Goal: Task Accomplishment & Management: Complete application form

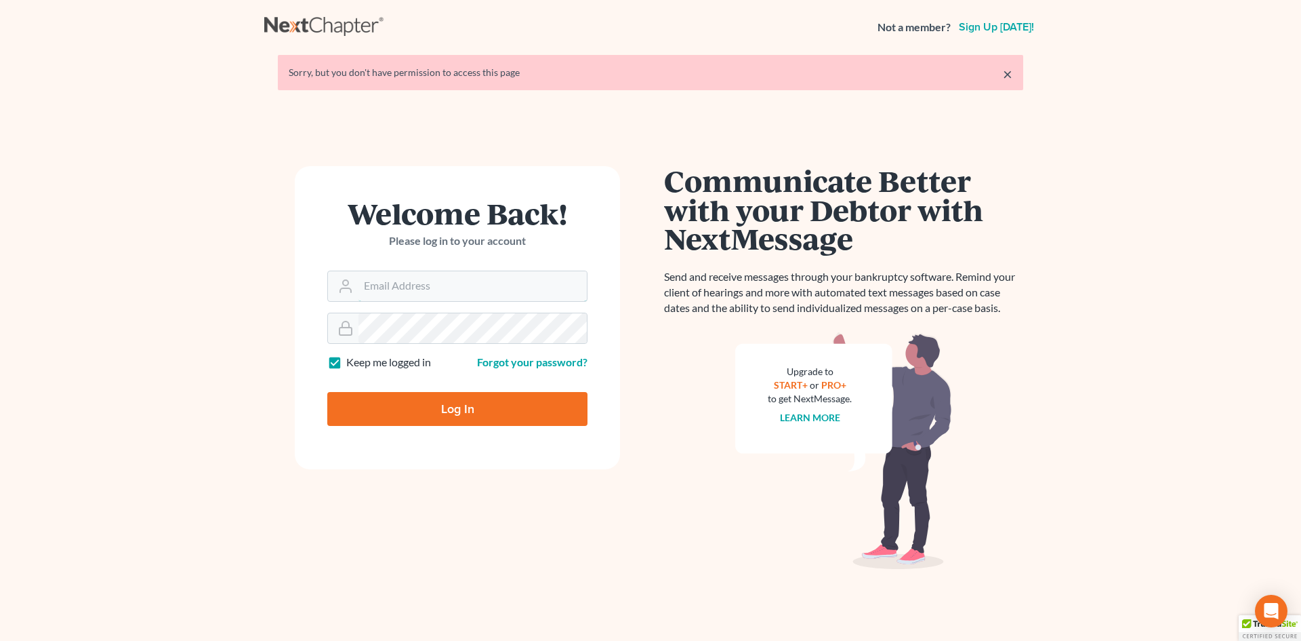
type input "[EMAIL_ADDRESS][DOMAIN_NAME]"
click at [411, 403] on input "Log In" at bounding box center [457, 409] width 260 height 34
type input "Thinking..."
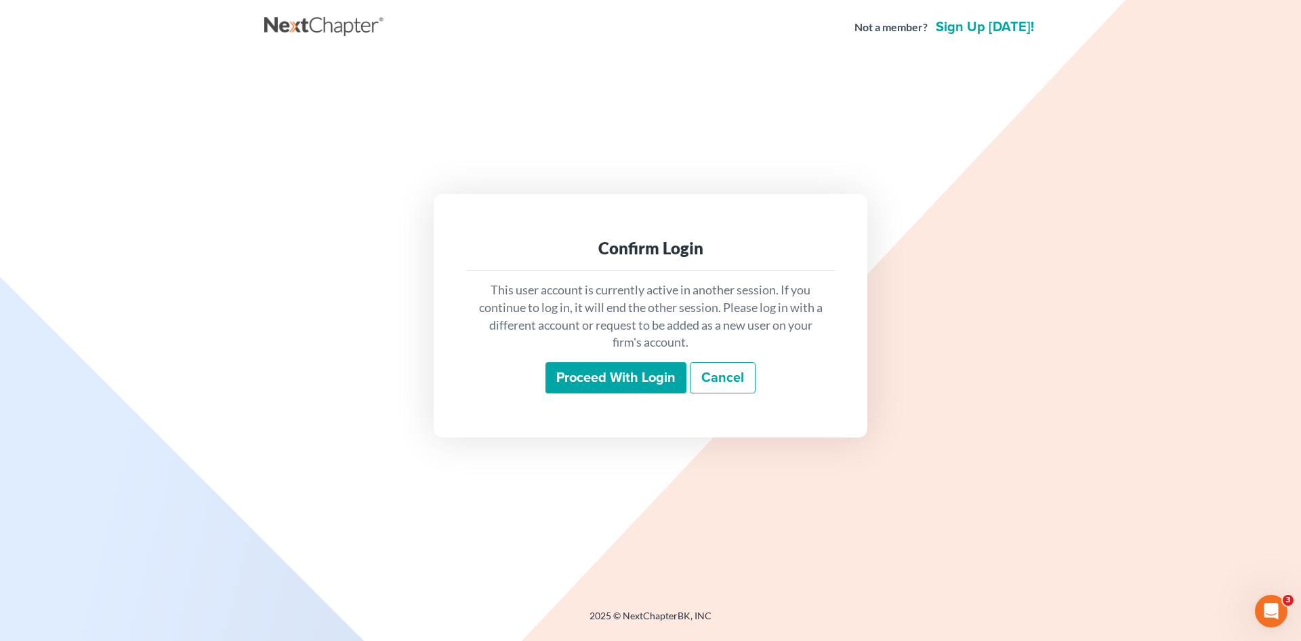
drag, startPoint x: 9, startPoint y: 121, endPoint x: 0, endPoint y: 123, distance: 8.9
click at [6, 122] on main "Confirm Login This user account is currently active in another session. If you …" at bounding box center [650, 315] width 1301 height 522
click at [822, 47] on nav "Not a member? Sign up today!" at bounding box center [650, 27] width 1301 height 54
click at [626, 369] on input "Proceed with login" at bounding box center [616, 377] width 141 height 31
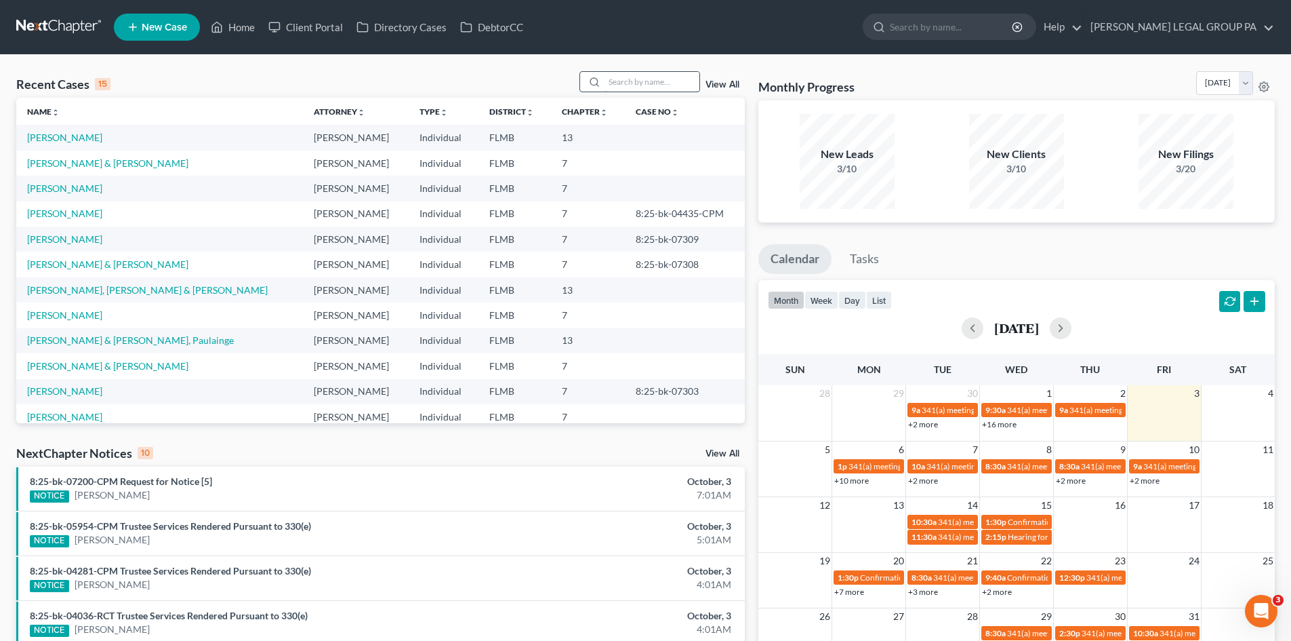
click at [660, 83] on input "search" at bounding box center [652, 82] width 95 height 20
type input "[PERSON_NAME]"
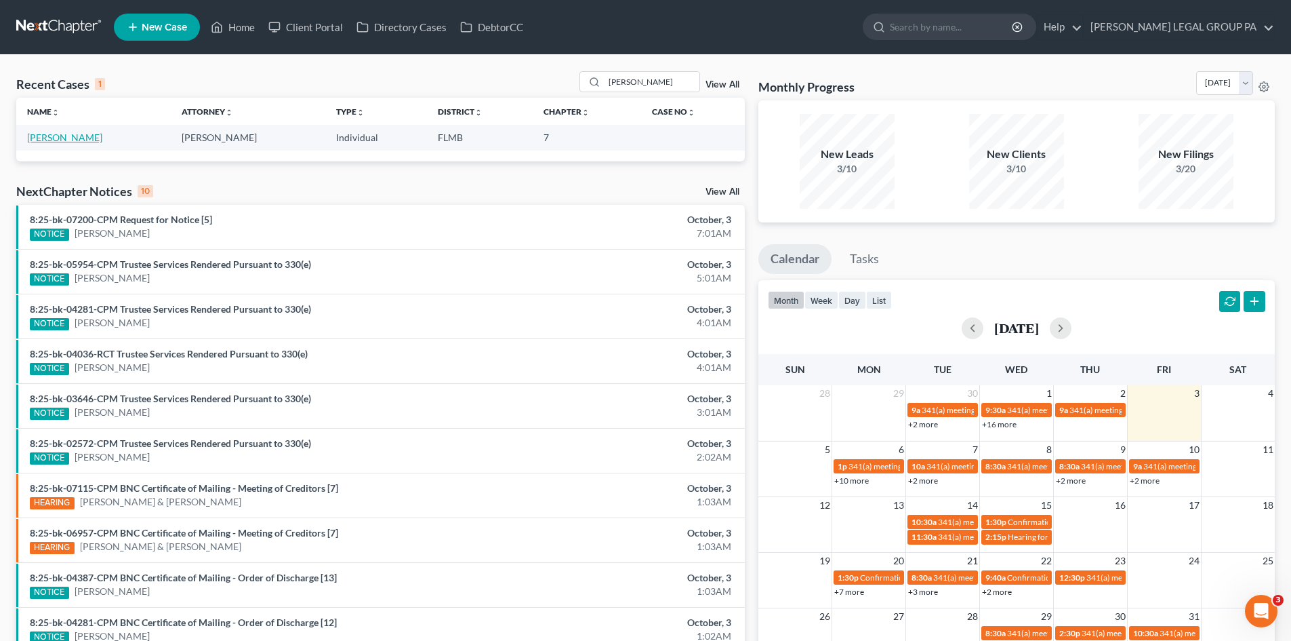
click at [60, 136] on link "[PERSON_NAME]" at bounding box center [64, 137] width 75 height 12
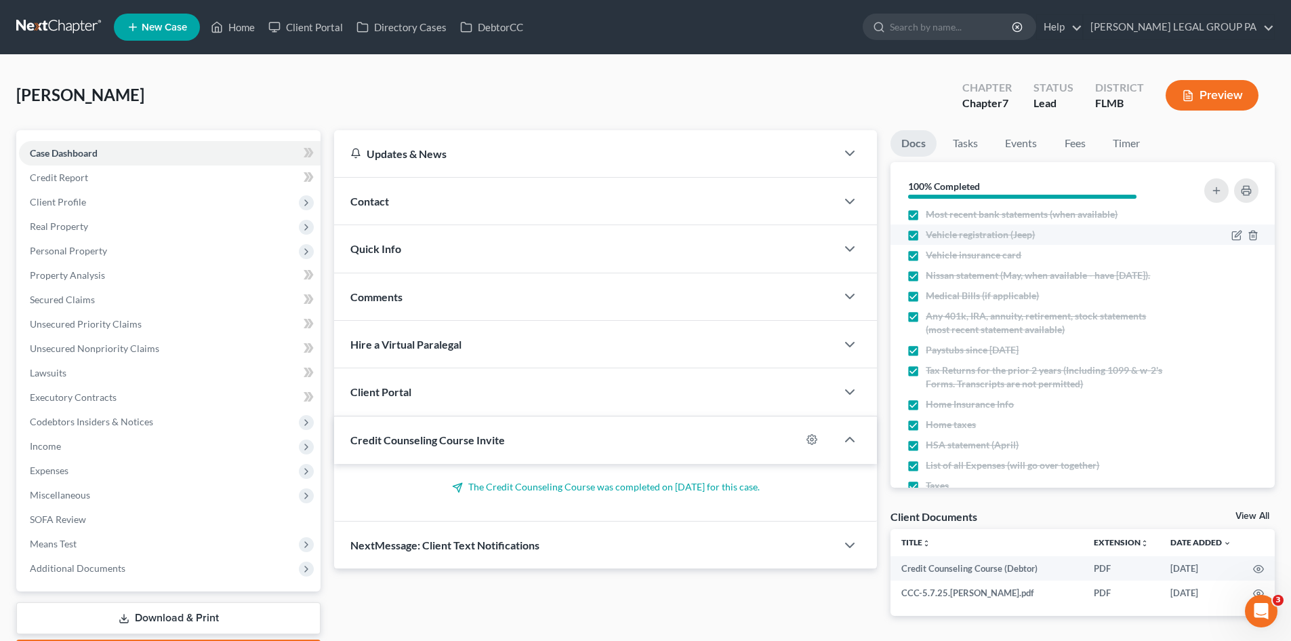
scroll to position [171, 0]
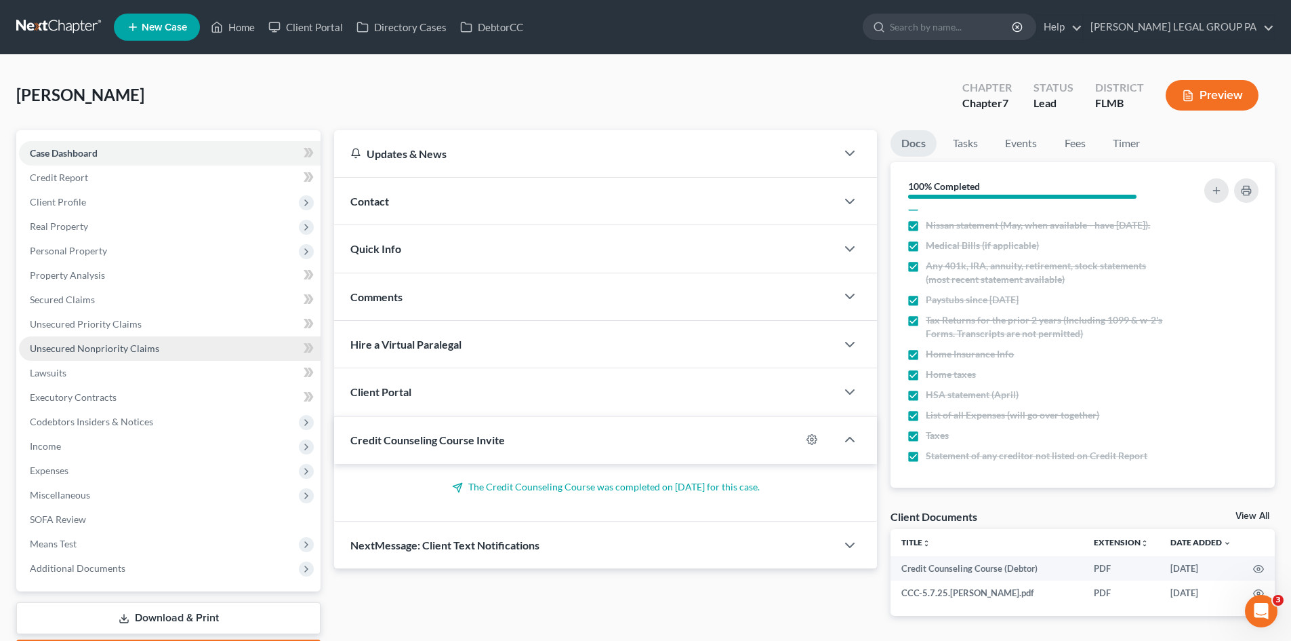
click at [110, 354] on link "Unsecured Nonpriority Claims" at bounding box center [170, 348] width 302 height 24
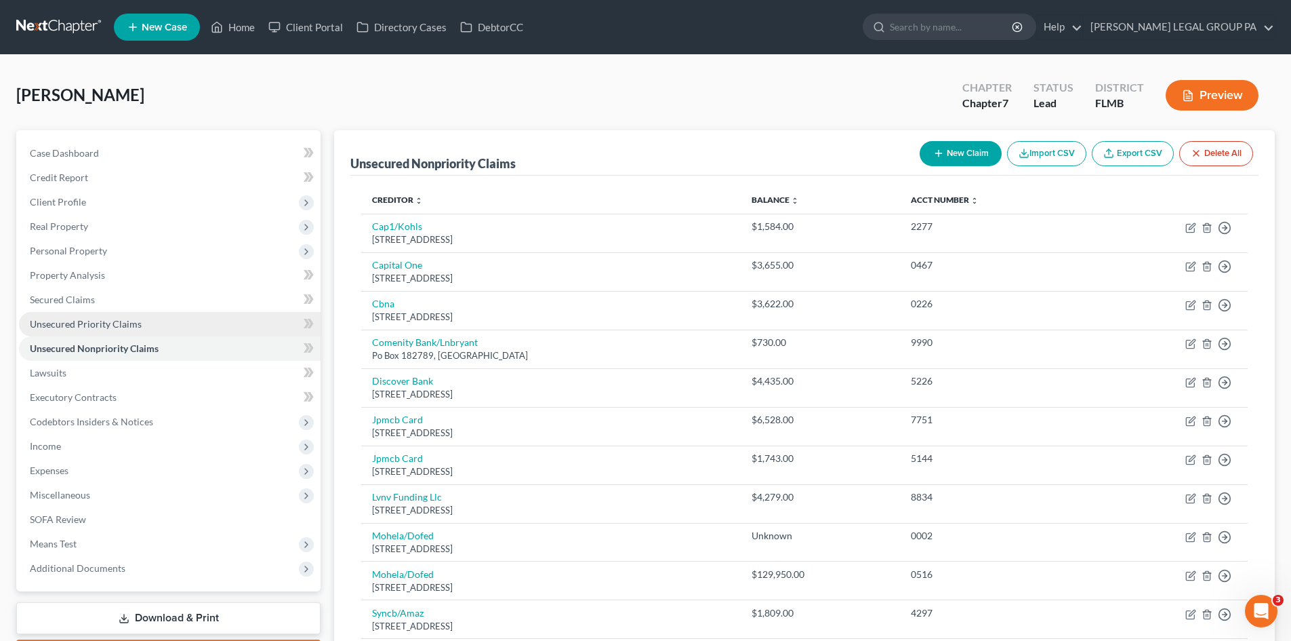
click at [106, 327] on span "Unsecured Priority Claims" at bounding box center [86, 324] width 112 height 12
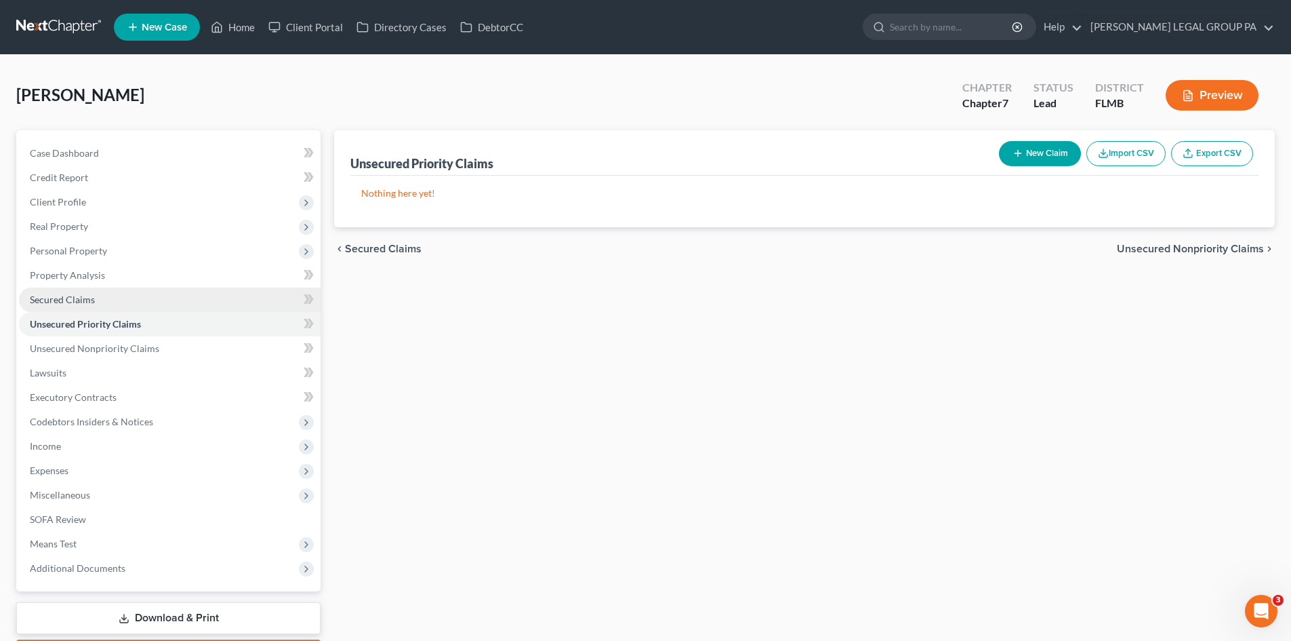
click at [78, 287] on link "Secured Claims" at bounding box center [170, 299] width 302 height 24
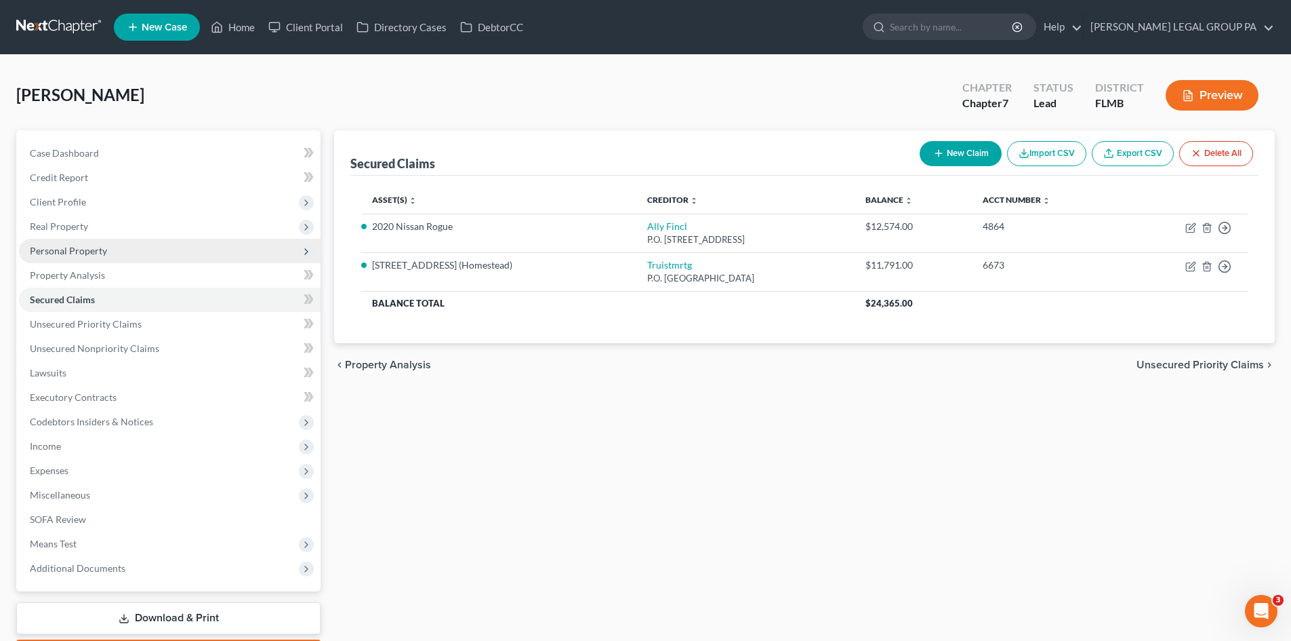
click at [125, 245] on span "Personal Property" at bounding box center [170, 251] width 302 height 24
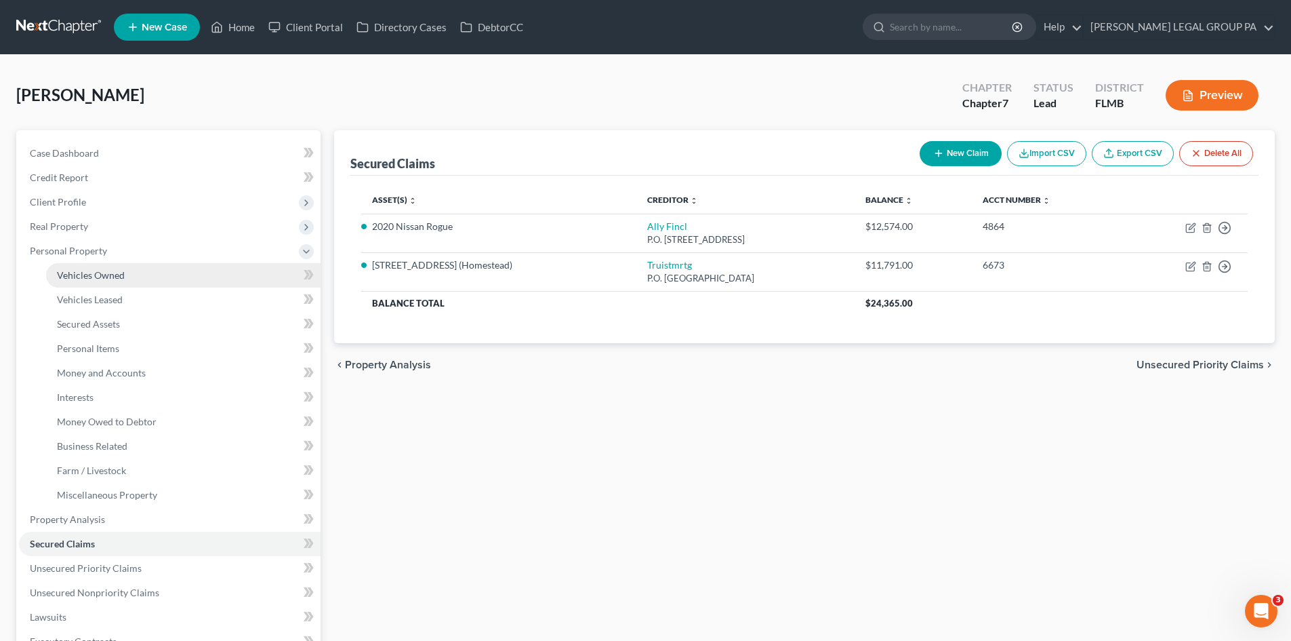
click at [124, 269] on link "Vehicles Owned" at bounding box center [183, 275] width 275 height 24
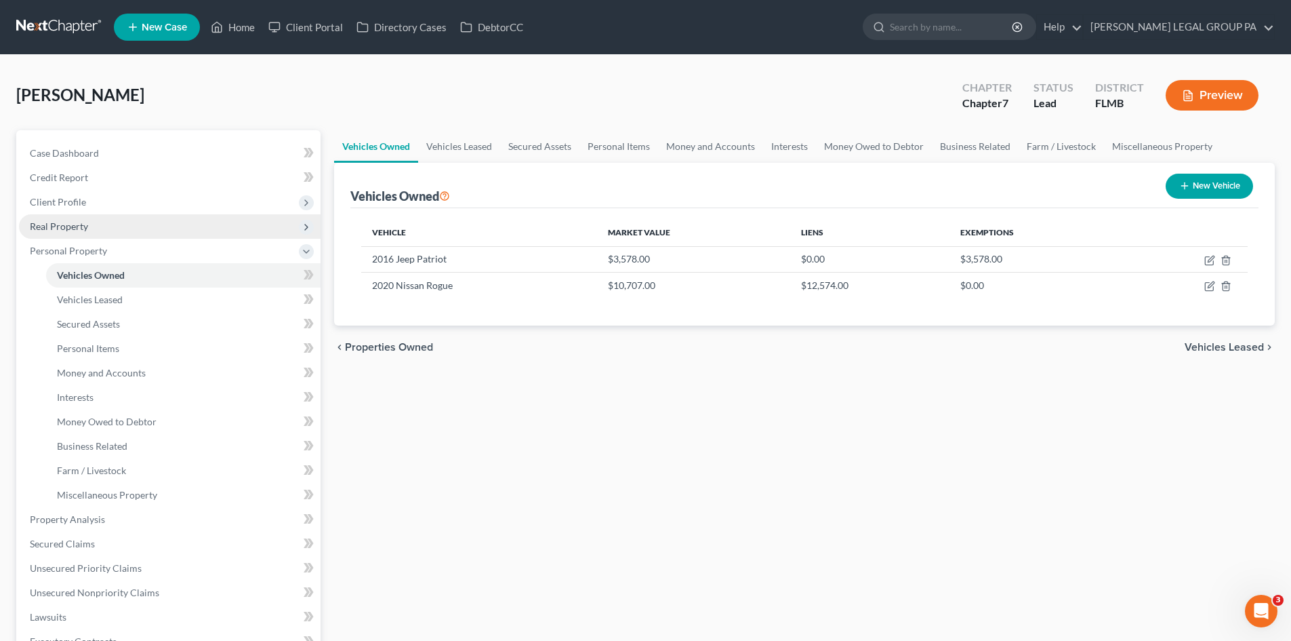
click at [109, 232] on span "Real Property" at bounding box center [170, 226] width 302 height 24
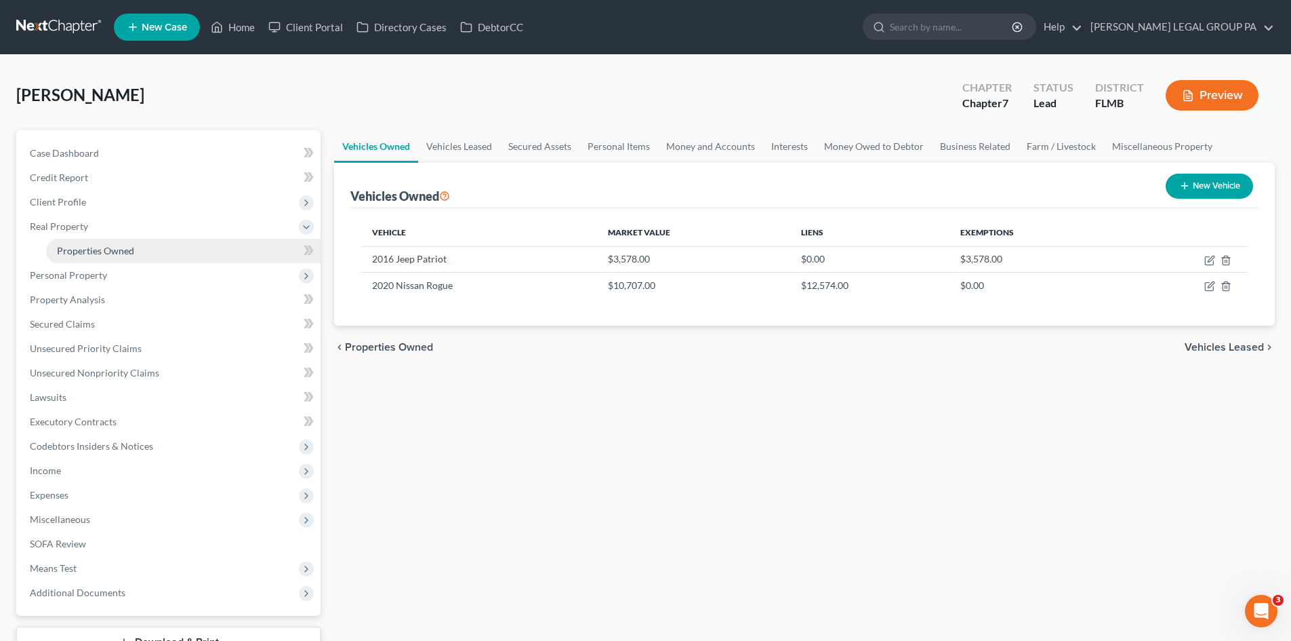
click at [115, 243] on link "Properties Owned" at bounding box center [183, 251] width 275 height 24
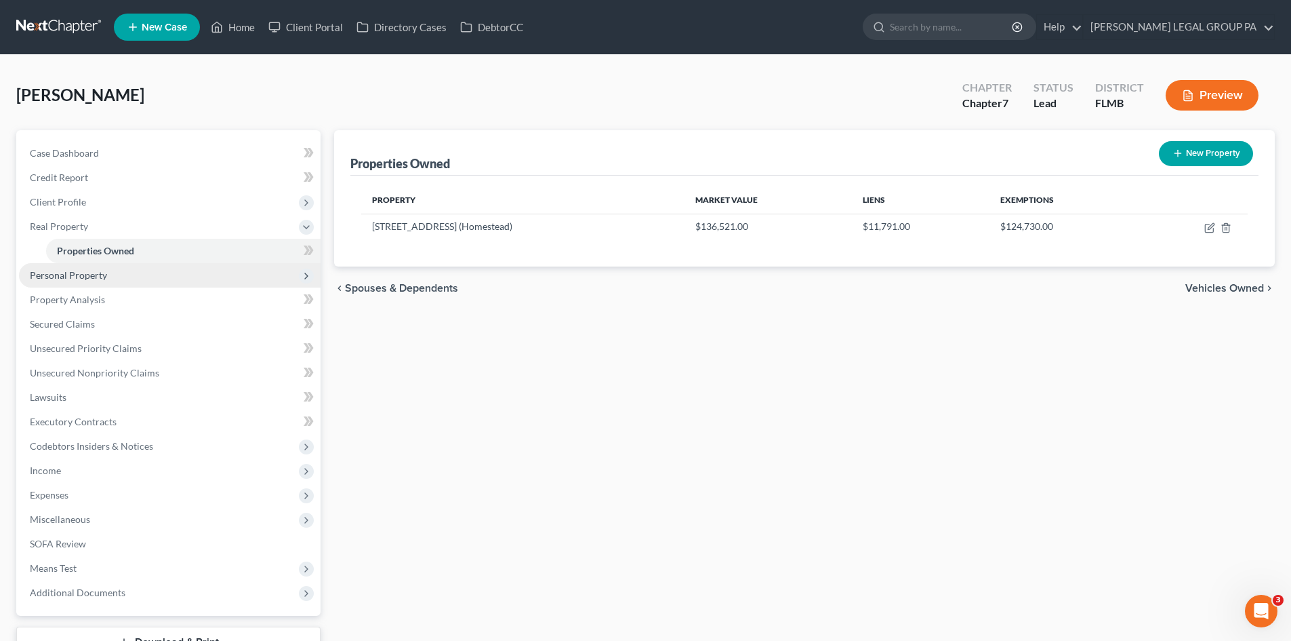
click at [120, 270] on span "Personal Property" at bounding box center [170, 275] width 302 height 24
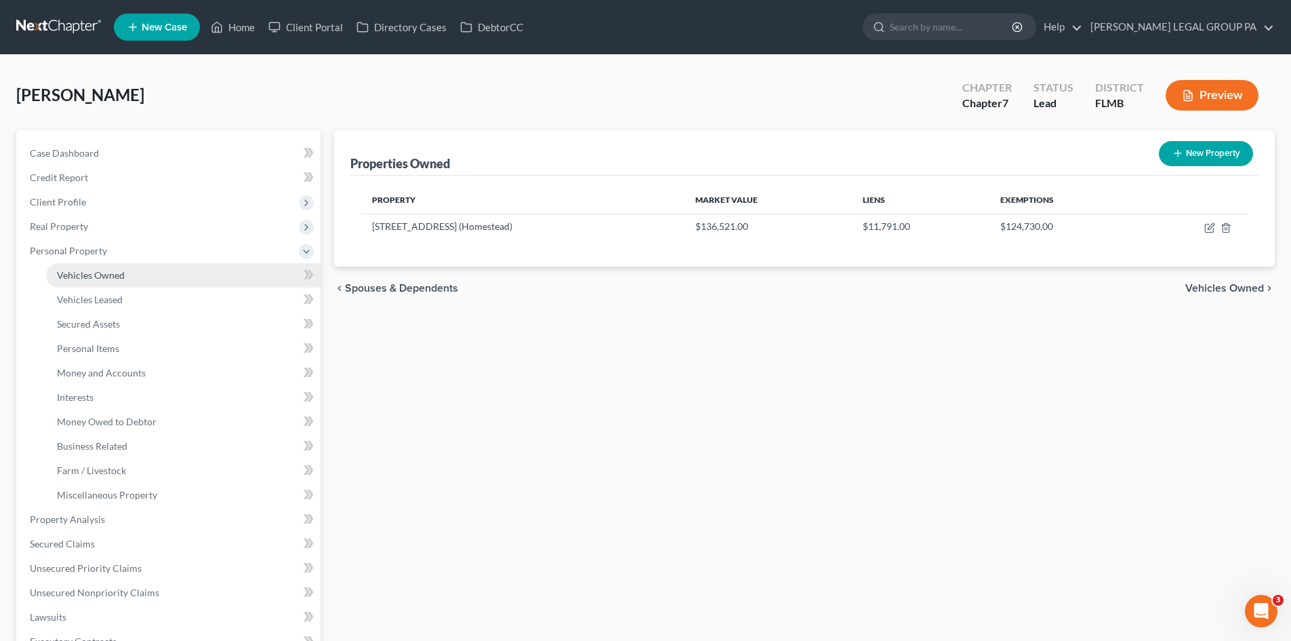
click at [139, 283] on link "Vehicles Owned" at bounding box center [183, 275] width 275 height 24
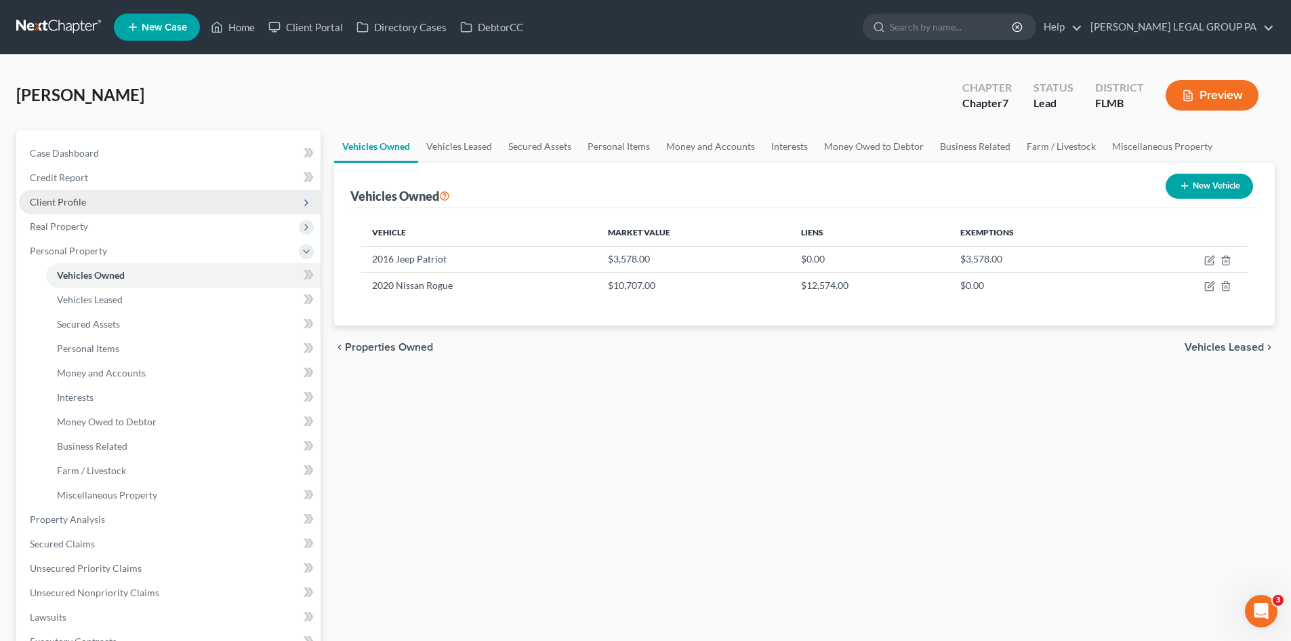
click at [87, 197] on span "Client Profile" at bounding box center [170, 202] width 302 height 24
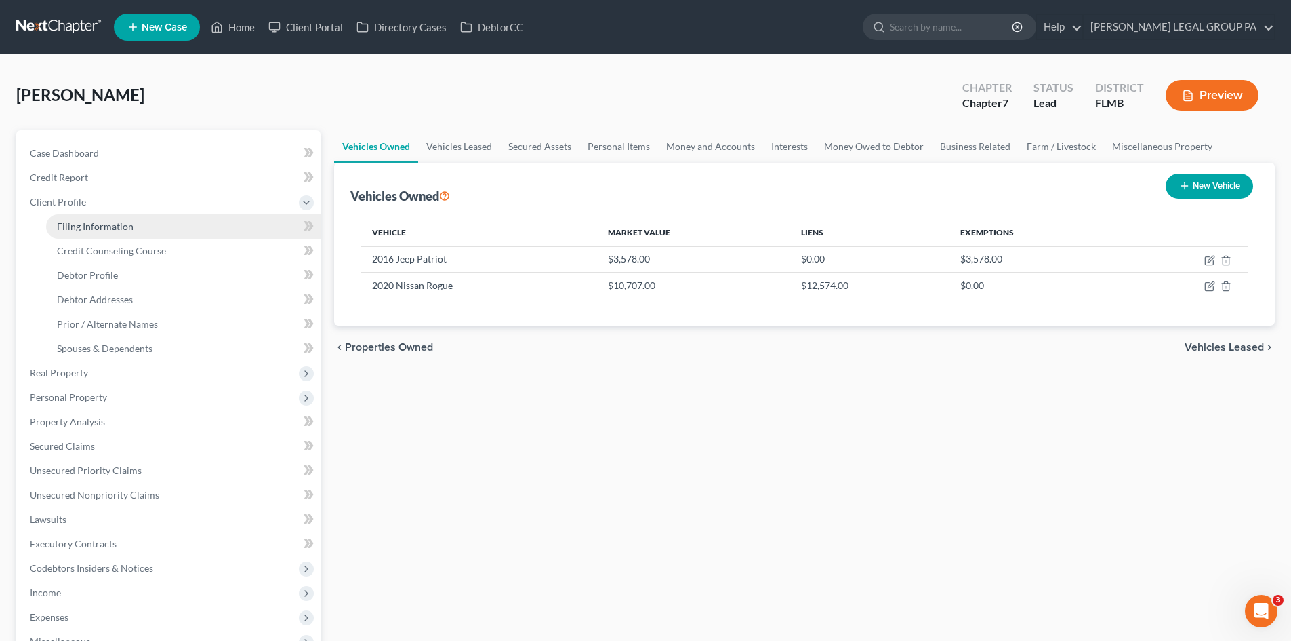
click at [102, 224] on span "Filing Information" at bounding box center [95, 226] width 77 height 12
select select "2"
select select "0"
select select "9"
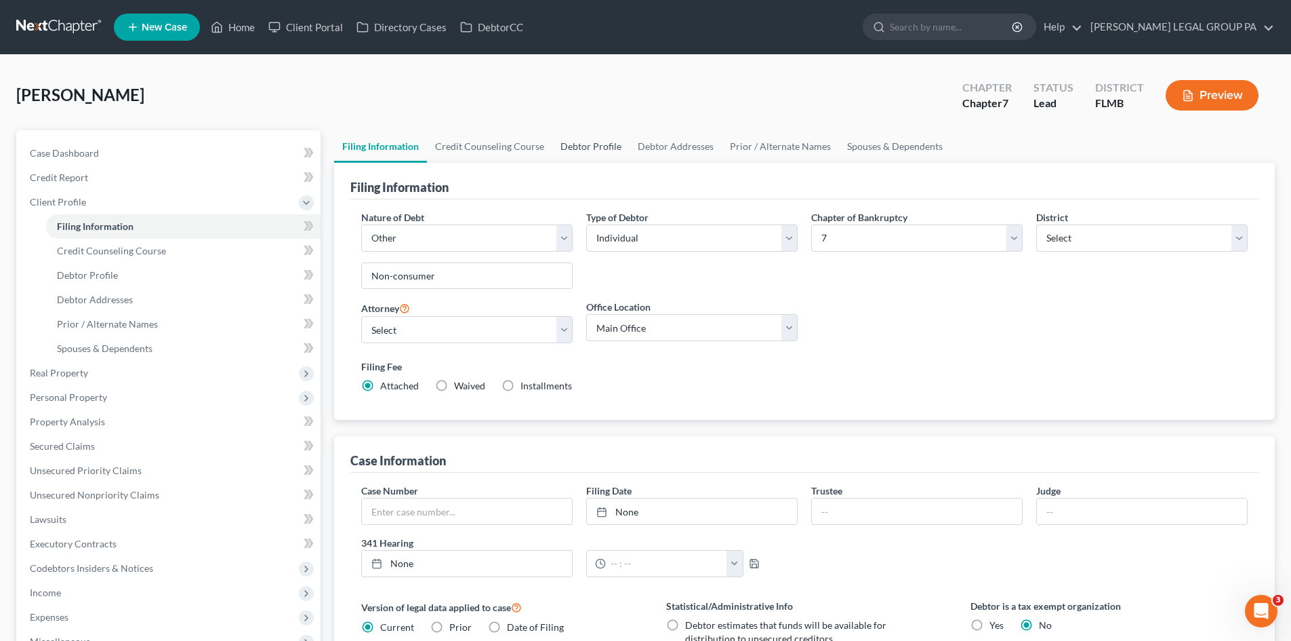
click at [624, 149] on link "Debtor Profile" at bounding box center [590, 146] width 77 height 33
select select "0"
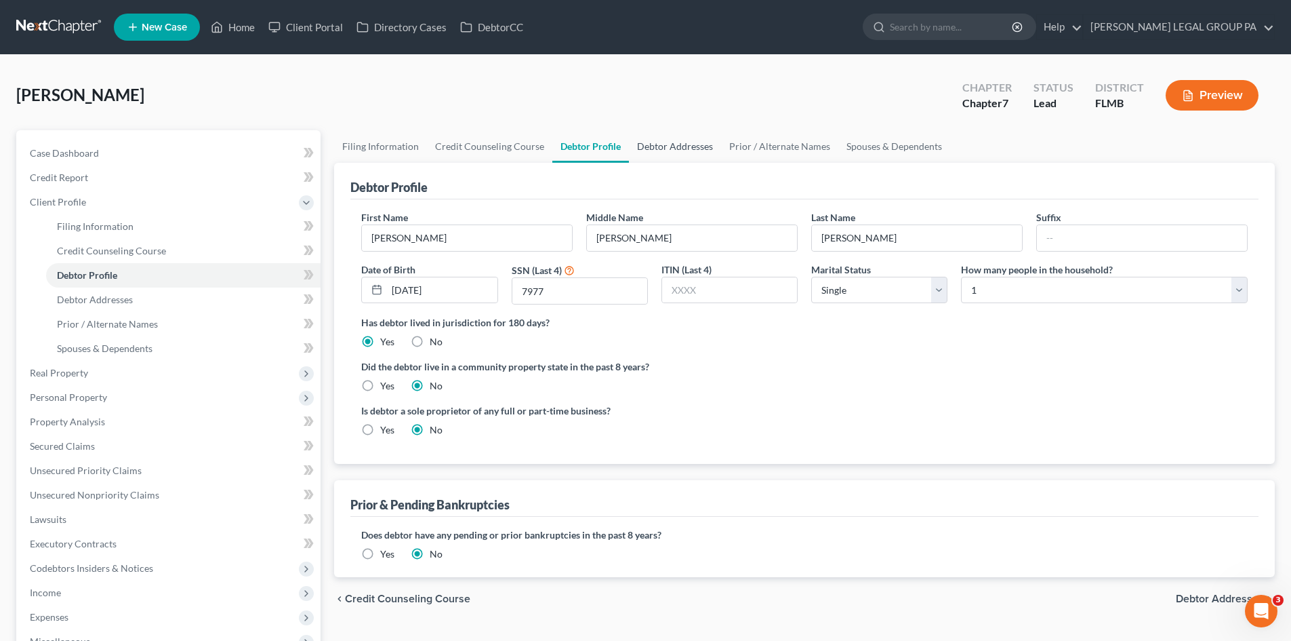
click at [666, 149] on link "Debtor Addresses" at bounding box center [675, 146] width 92 height 33
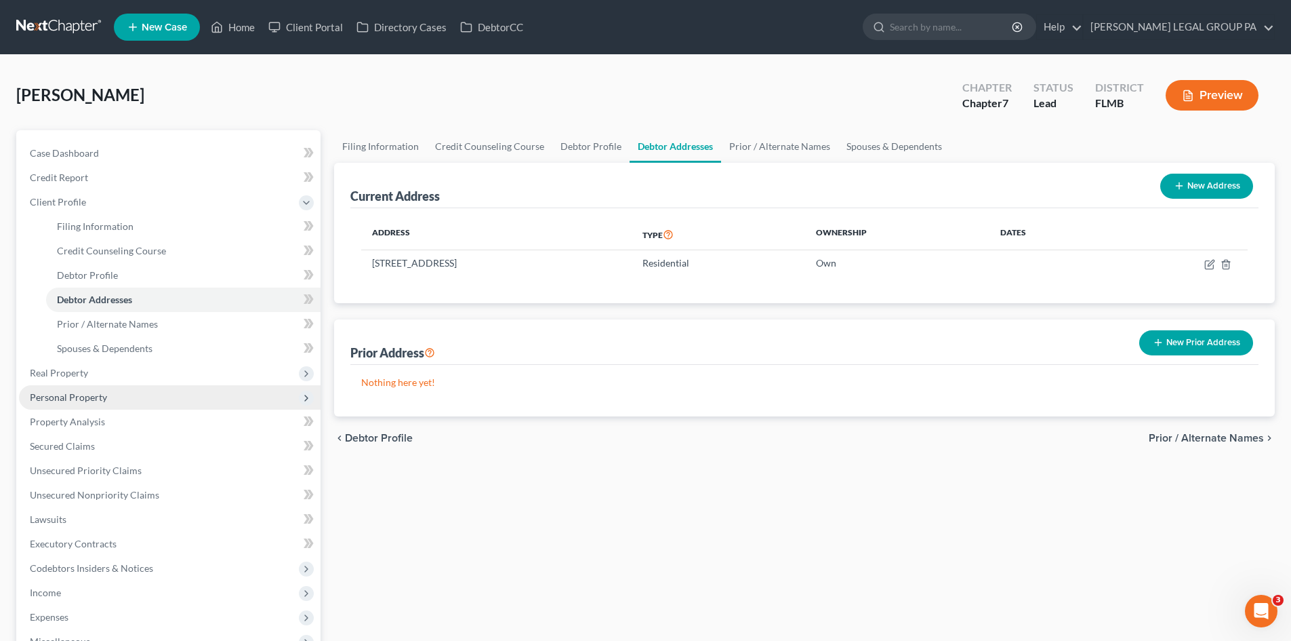
click at [98, 398] on span "Personal Property" at bounding box center [68, 397] width 77 height 12
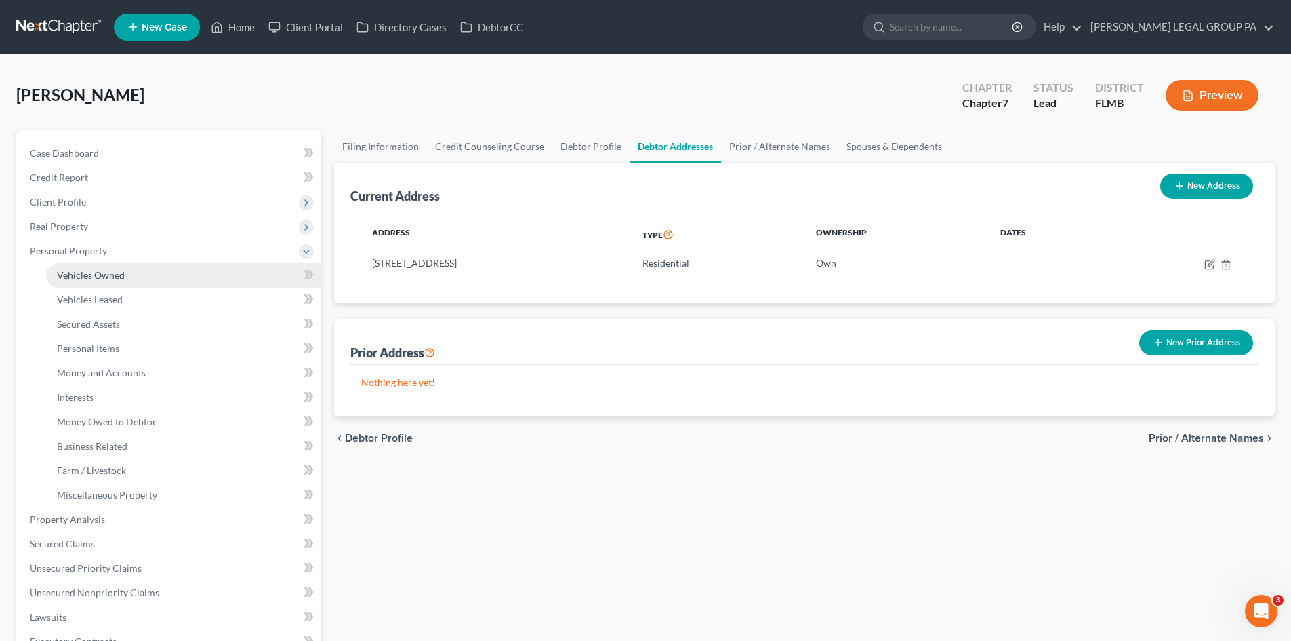
click at [132, 268] on link "Vehicles Owned" at bounding box center [183, 275] width 275 height 24
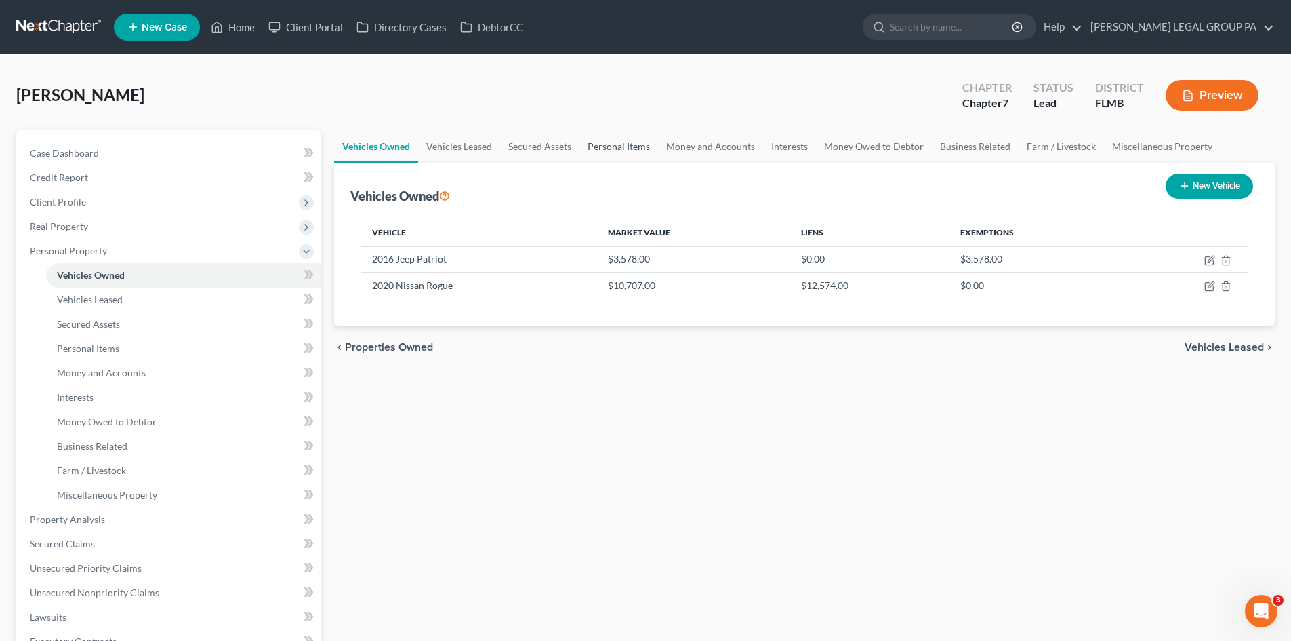
click at [643, 141] on link "Personal Items" at bounding box center [619, 146] width 79 height 33
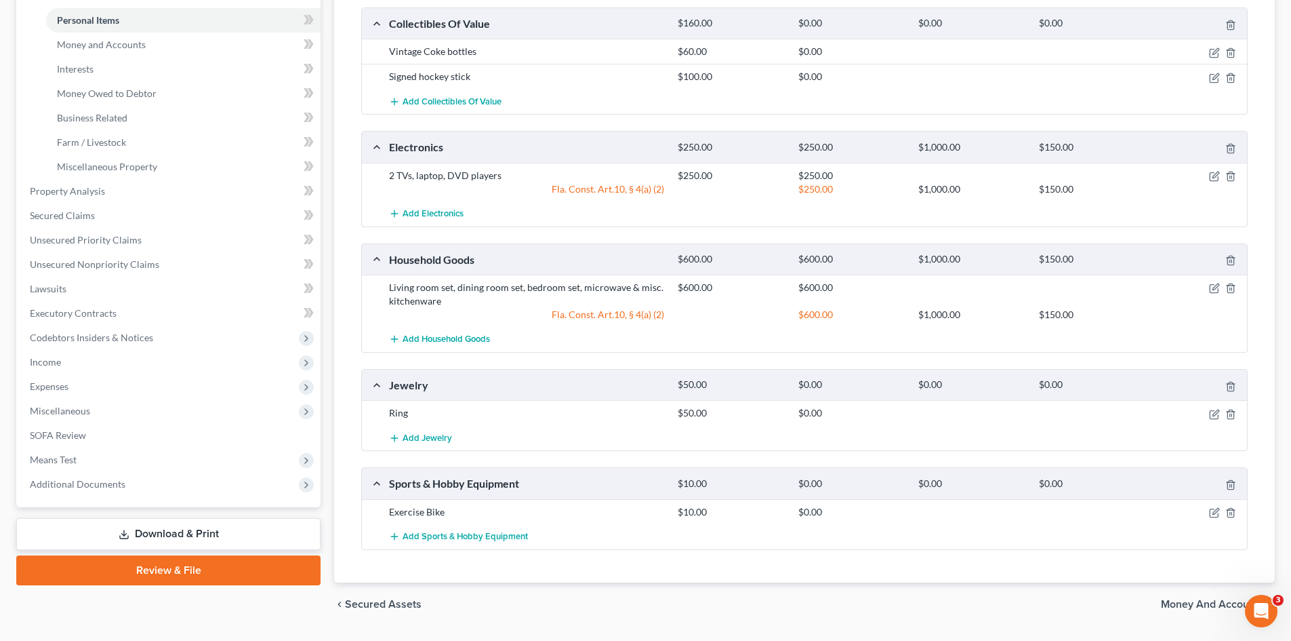
scroll to position [339, 0]
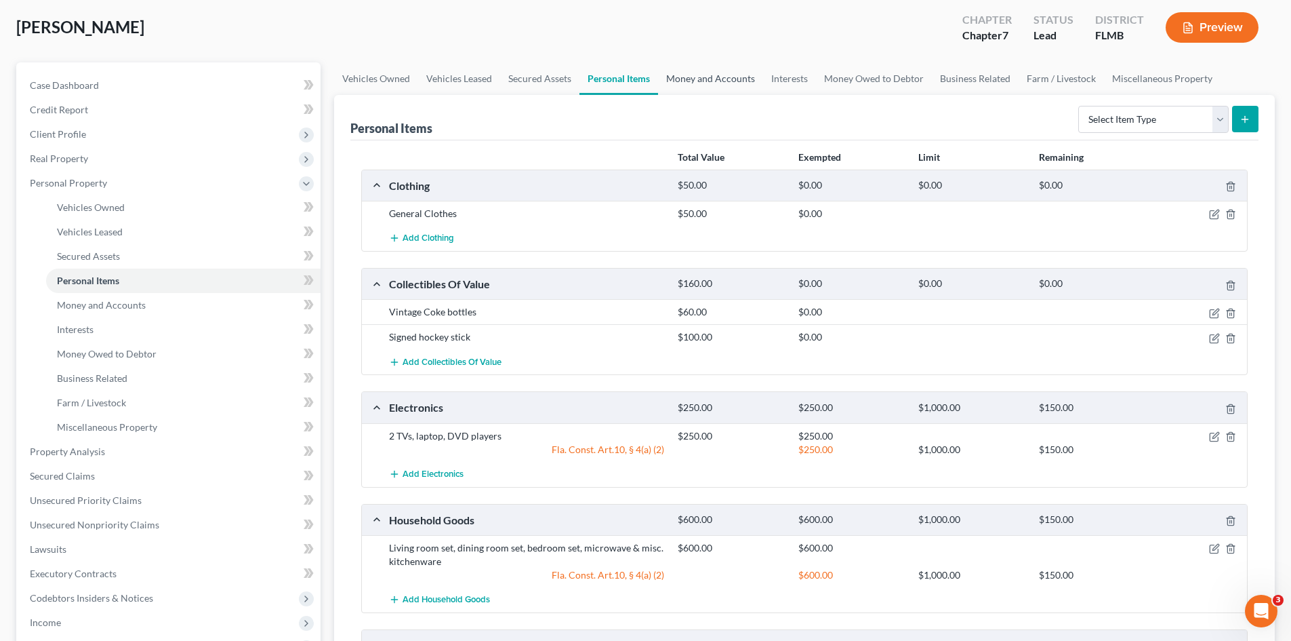
click at [691, 78] on link "Money and Accounts" at bounding box center [710, 78] width 105 height 33
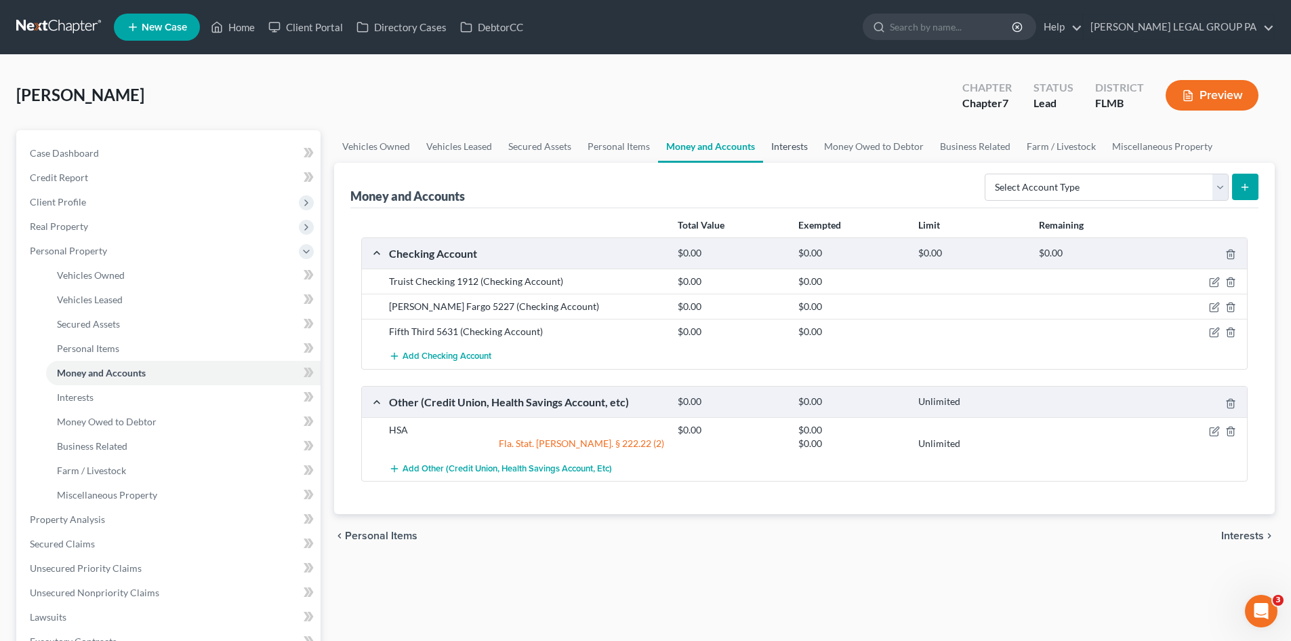
click at [788, 150] on link "Interests" at bounding box center [789, 146] width 53 height 33
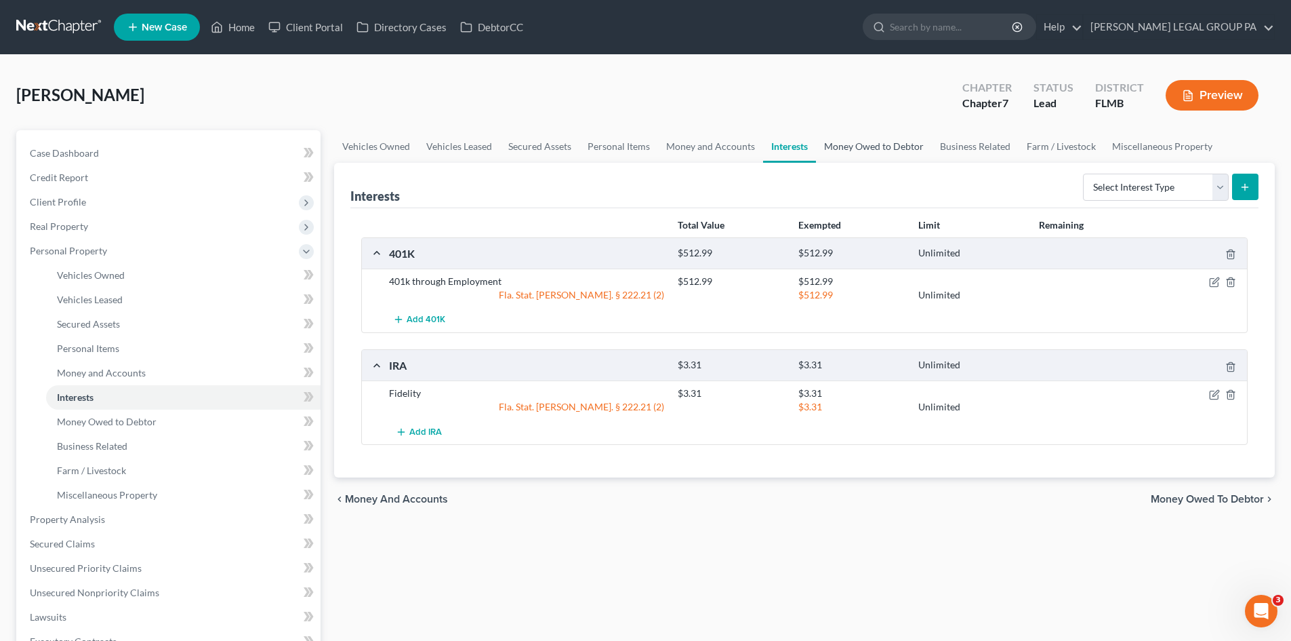
click at [840, 140] on link "Money Owed to Debtor" at bounding box center [874, 146] width 116 height 33
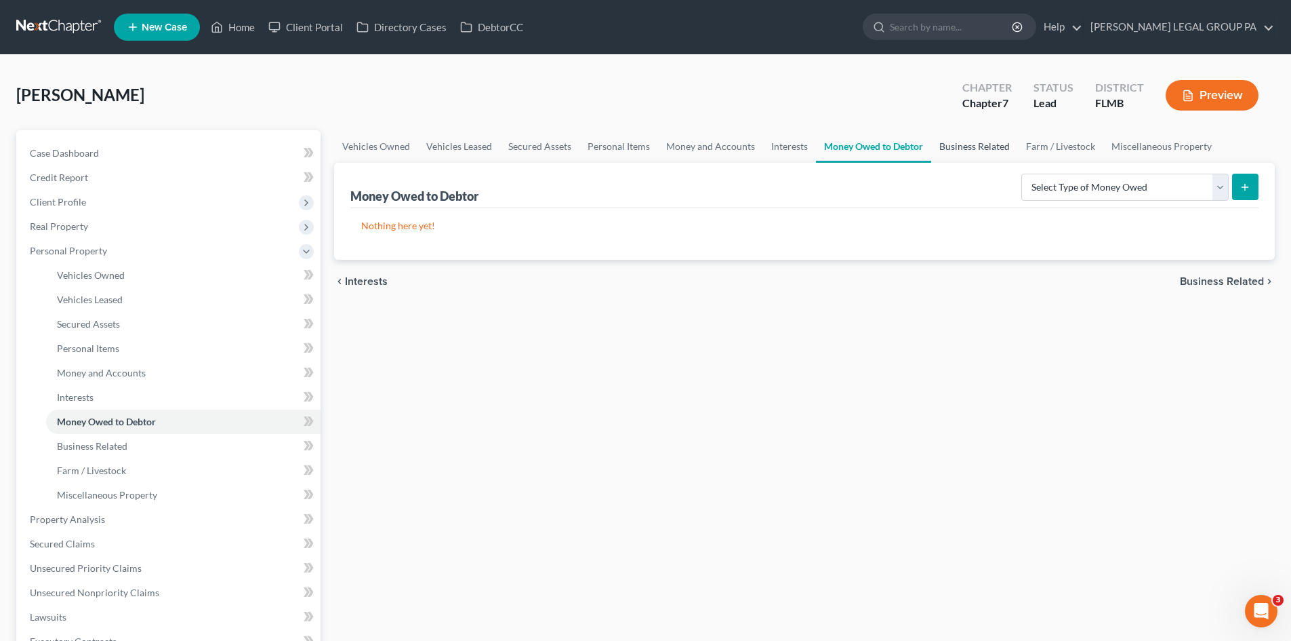
click at [970, 147] on link "Business Related" at bounding box center [974, 146] width 87 height 33
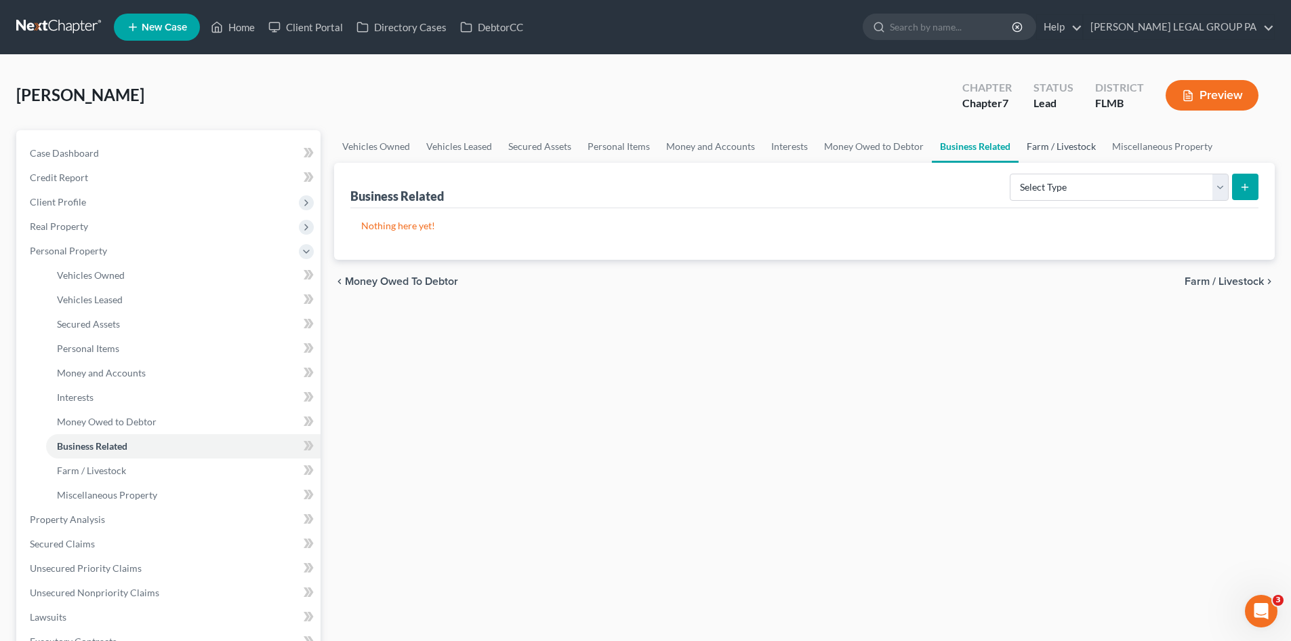
click at [1057, 147] on link "Farm / Livestock" at bounding box center [1061, 146] width 85 height 33
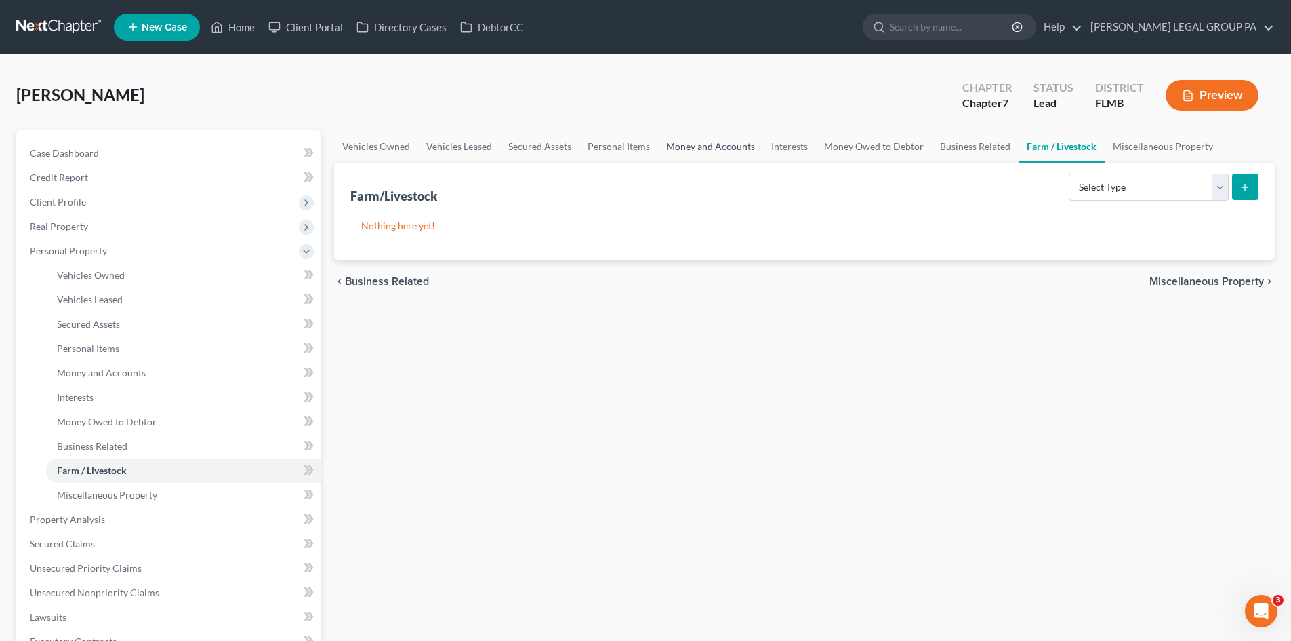
click at [718, 141] on link "Money and Accounts" at bounding box center [710, 146] width 105 height 33
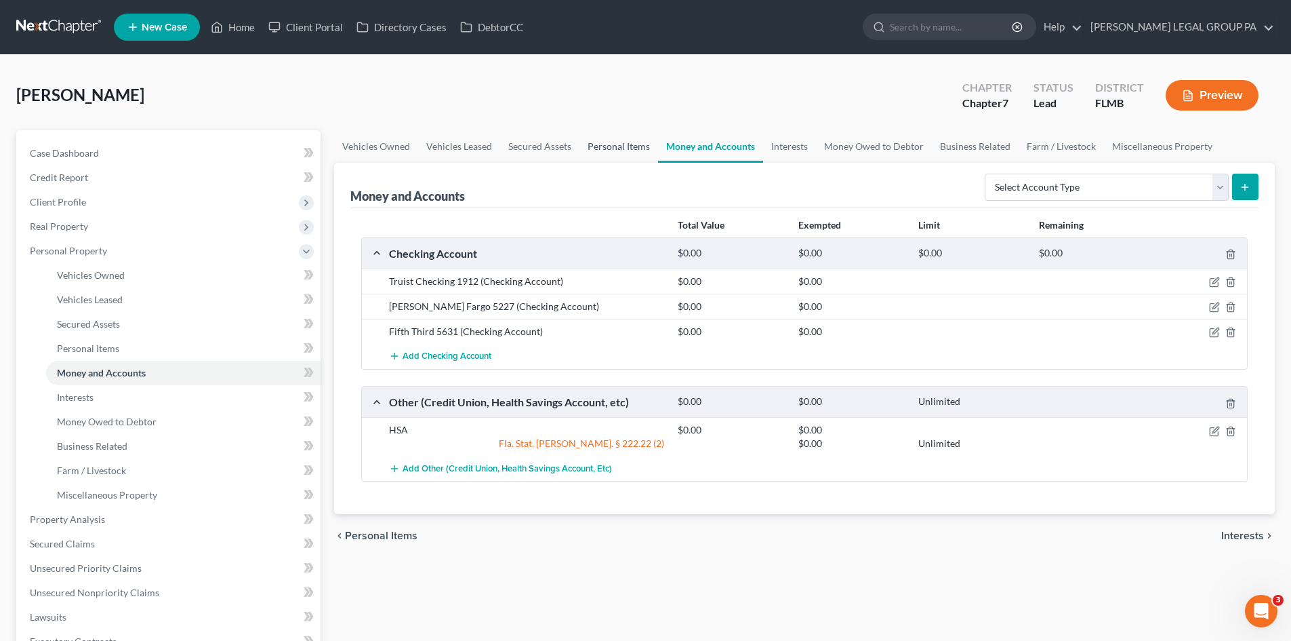
click at [613, 148] on link "Personal Items" at bounding box center [619, 146] width 79 height 33
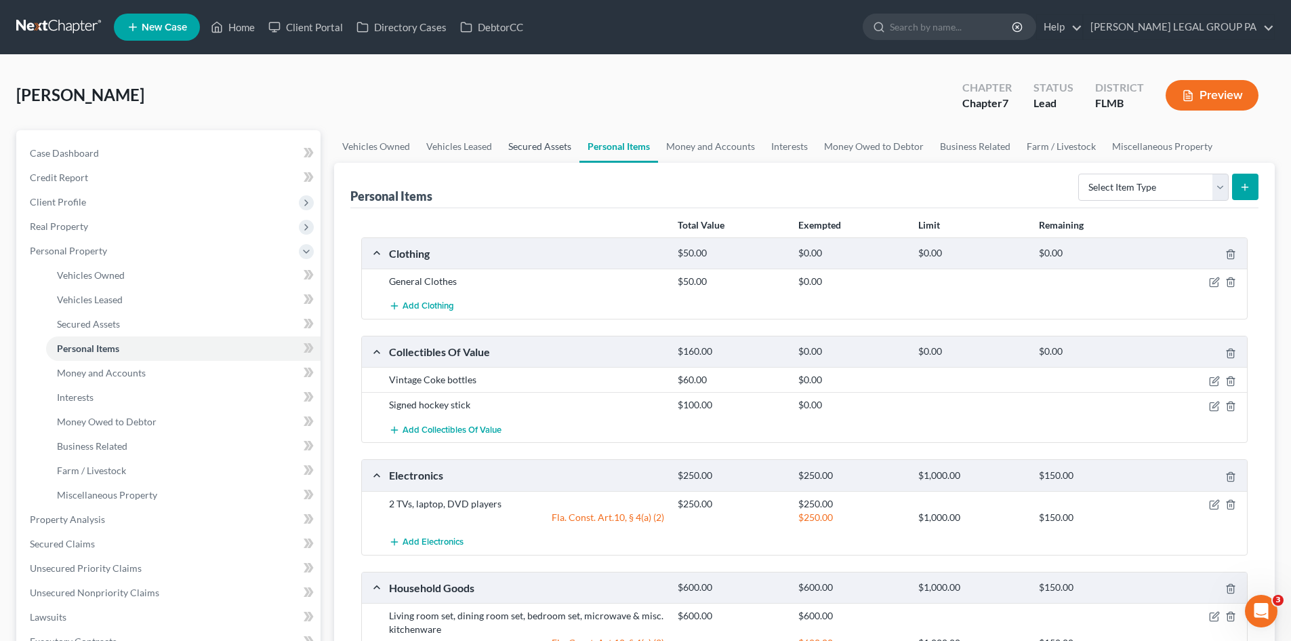
click at [542, 148] on link "Secured Assets" at bounding box center [539, 146] width 79 height 33
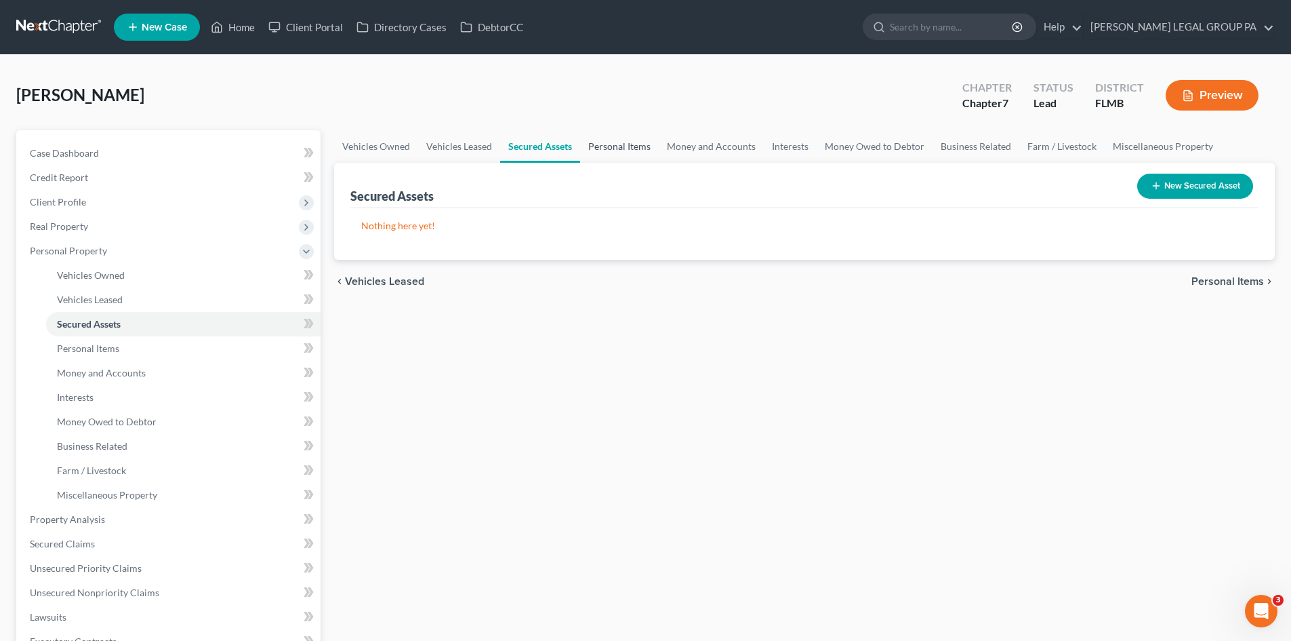
click at [618, 148] on link "Personal Items" at bounding box center [619, 146] width 79 height 33
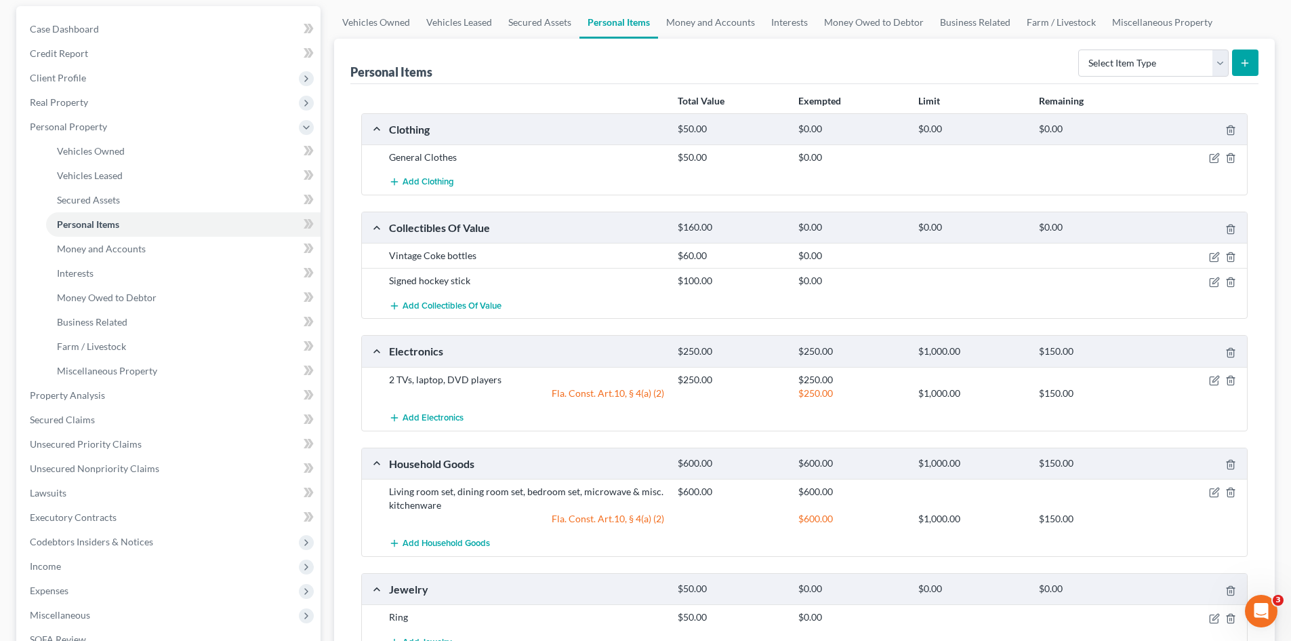
scroll to position [136, 0]
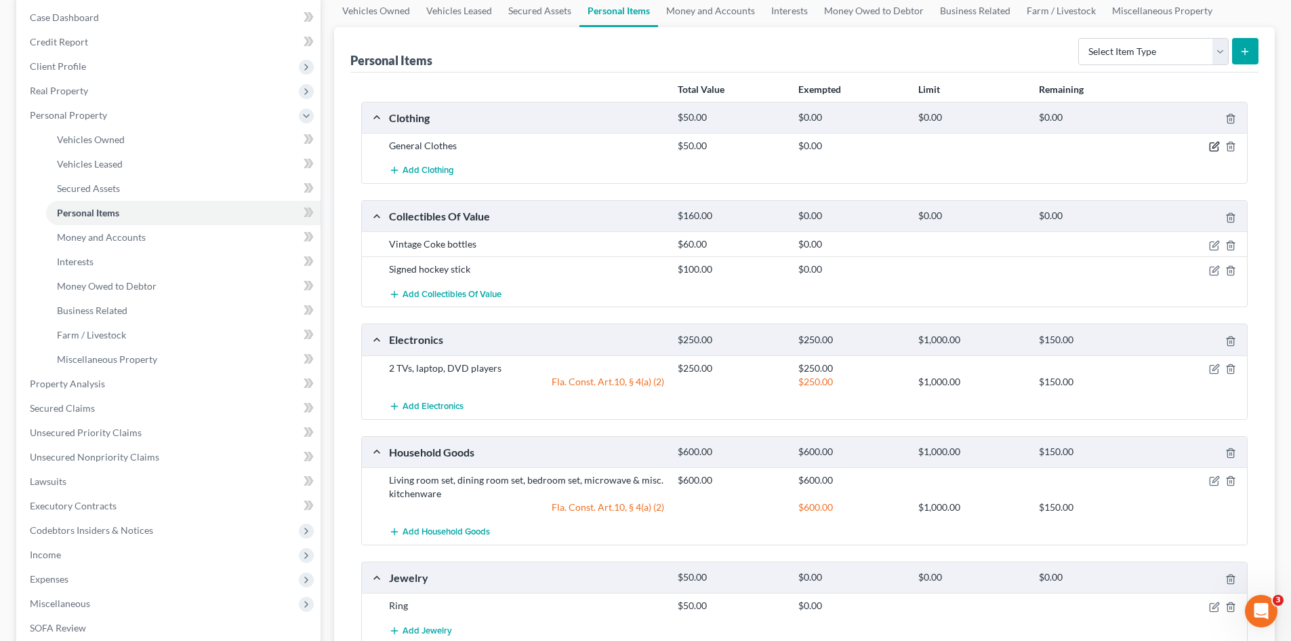
click at [1217, 149] on icon "button" at bounding box center [1214, 146] width 11 height 11
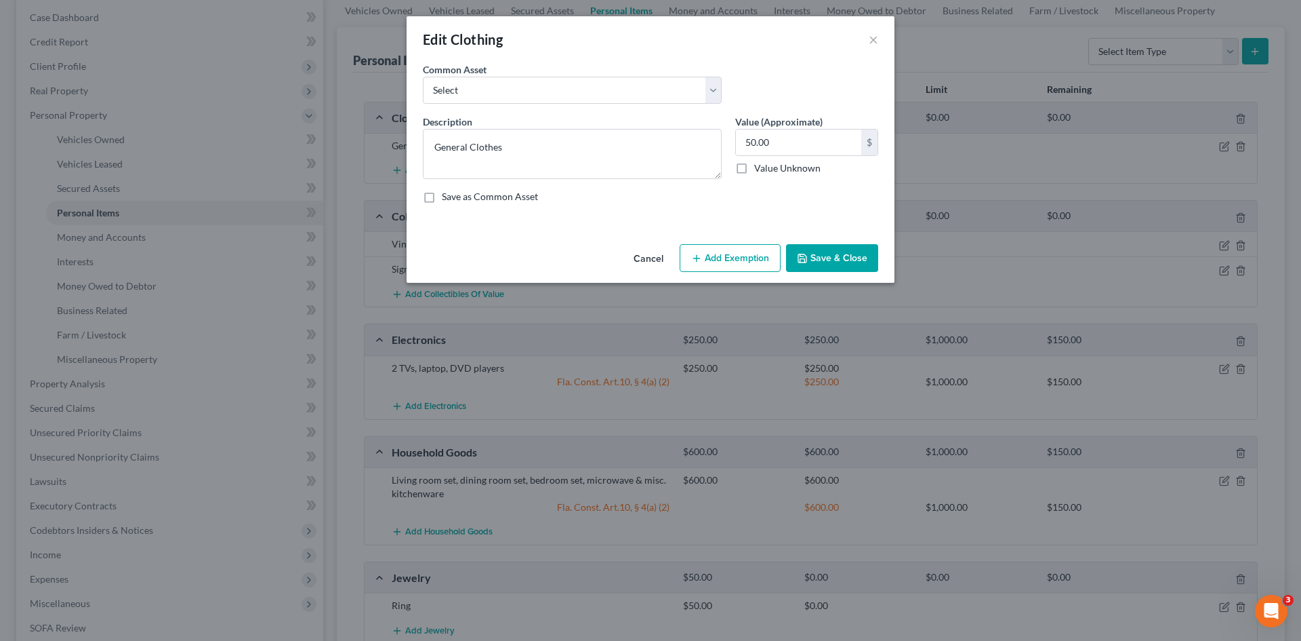
click at [723, 254] on button "Add Exemption" at bounding box center [730, 258] width 101 height 28
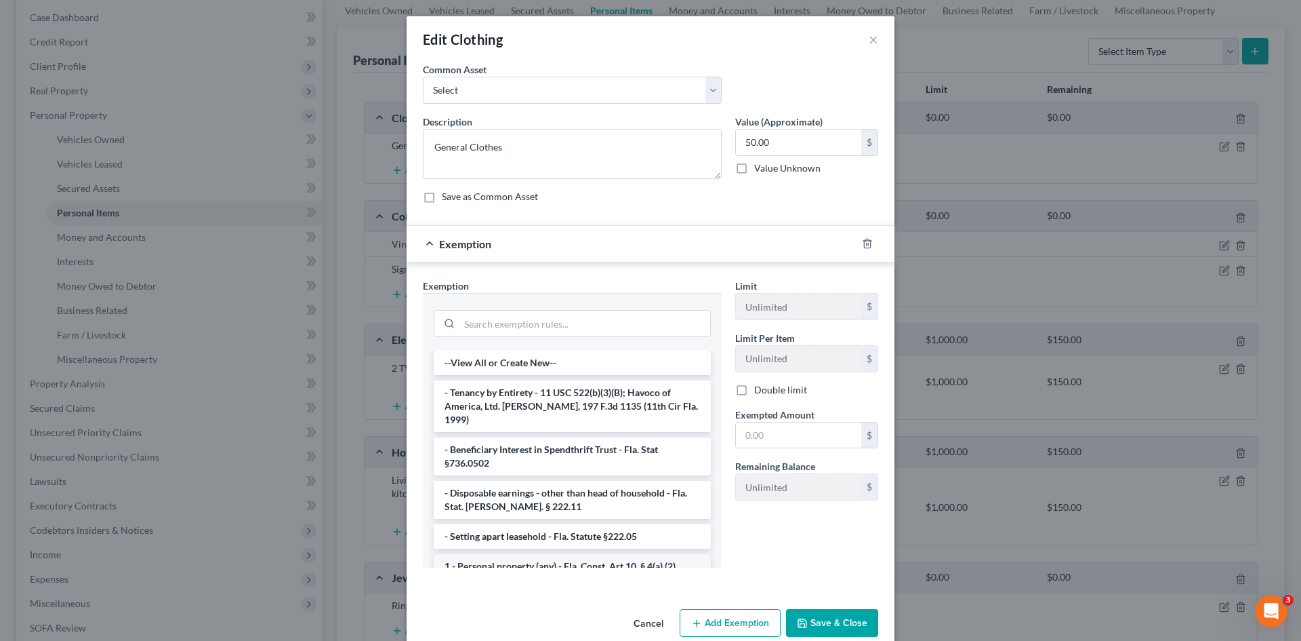
click at [567, 554] on li "1 - Personal property (any) - Fla. Const. Art.10, § 4(a) (2)" at bounding box center [572, 566] width 277 height 24
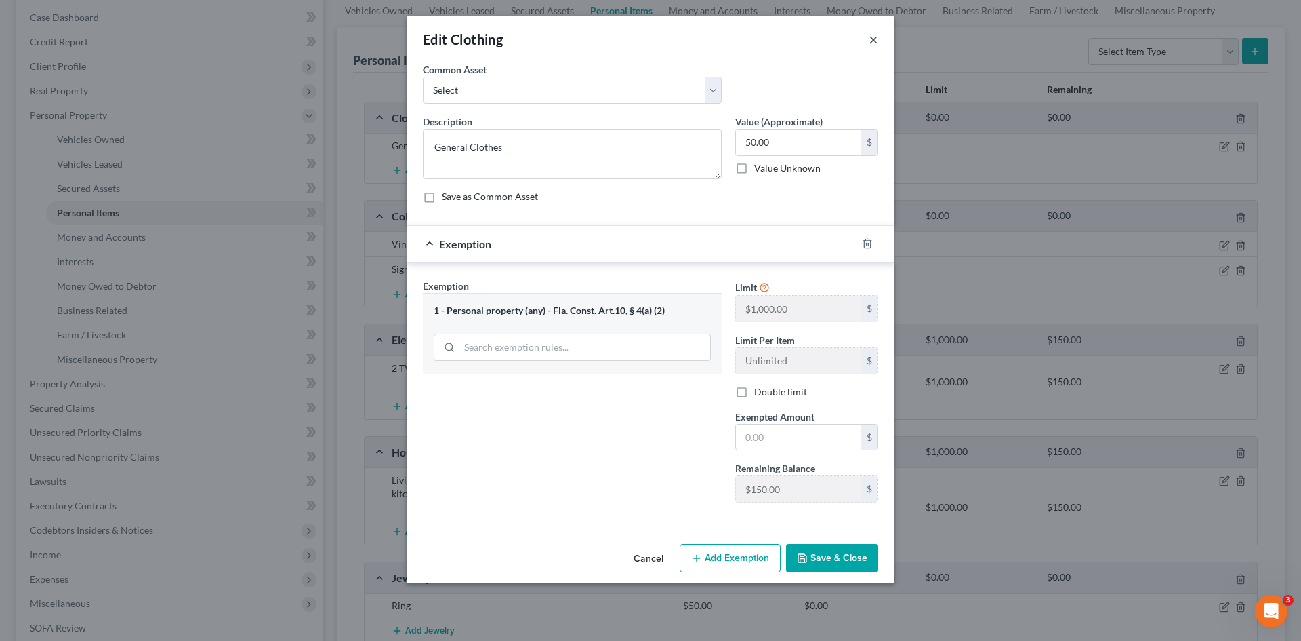
click at [874, 43] on button "×" at bounding box center [873, 39] width 9 height 16
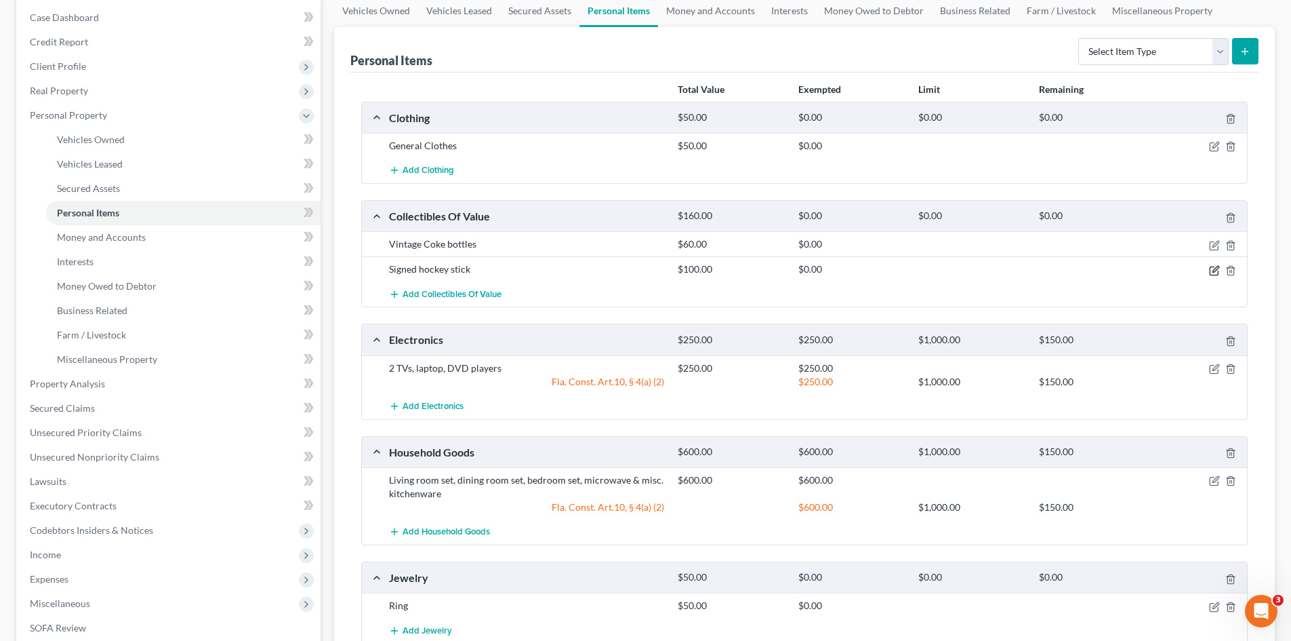
click at [1213, 269] on icon "button" at bounding box center [1214, 270] width 11 height 11
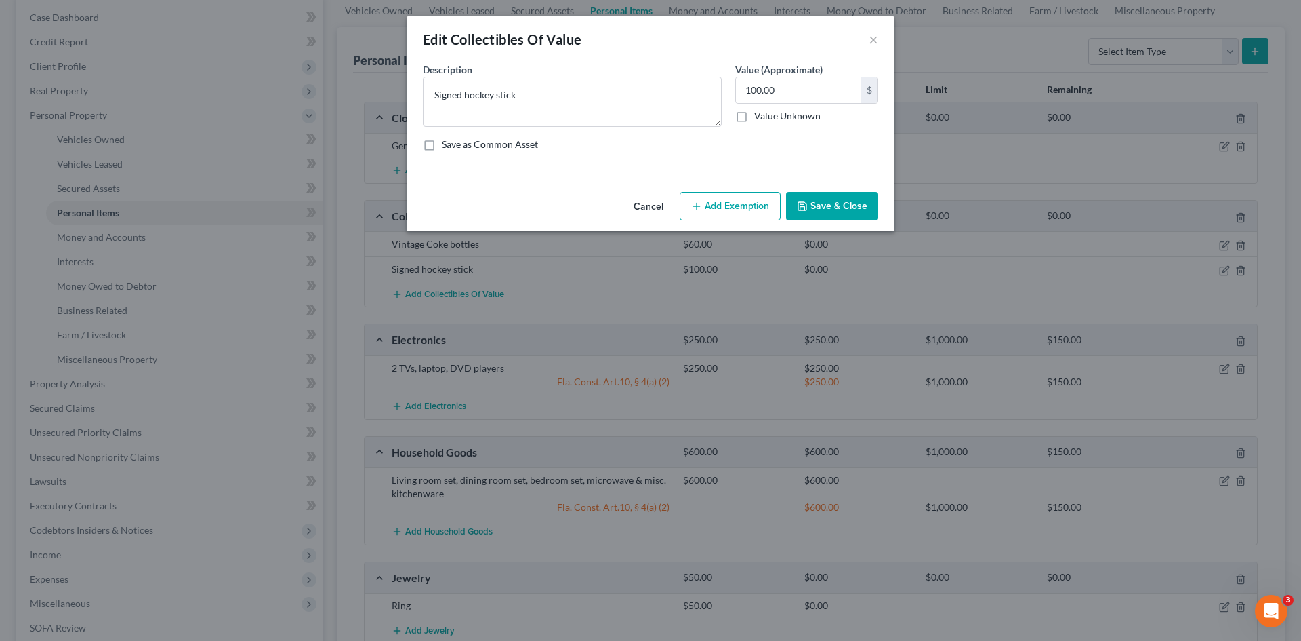
click at [711, 197] on button "Add Exemption" at bounding box center [730, 206] width 101 height 28
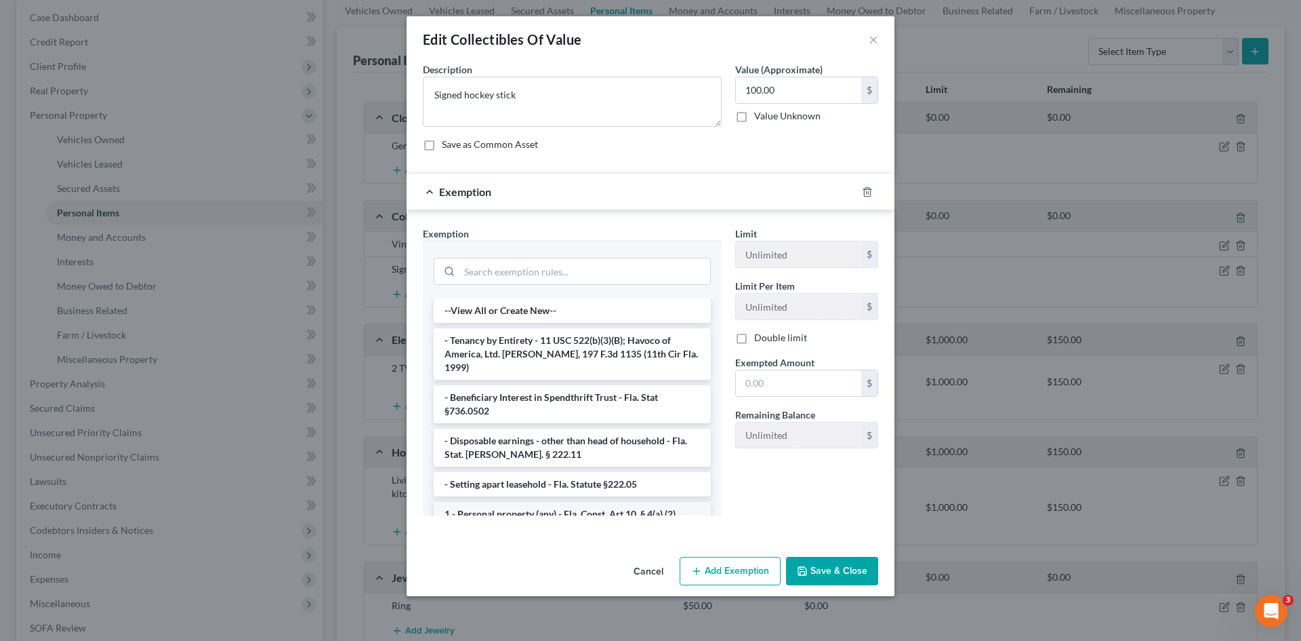
click at [559, 506] on li "1 - Personal property (any) - Fla. Const. Art.10, § 4(a) (2)" at bounding box center [572, 514] width 277 height 24
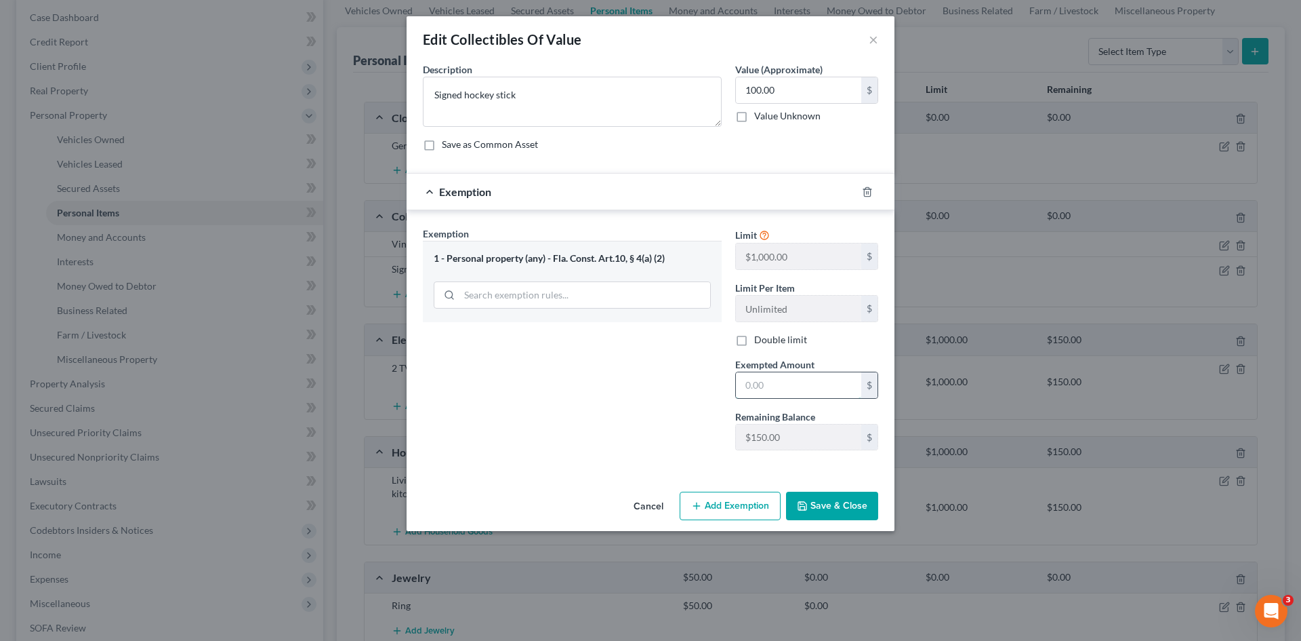
click at [765, 397] on input "text" at bounding box center [798, 385] width 125 height 26
type input "100.00"
click at [822, 508] on button "Save & Close" at bounding box center [832, 505] width 92 height 28
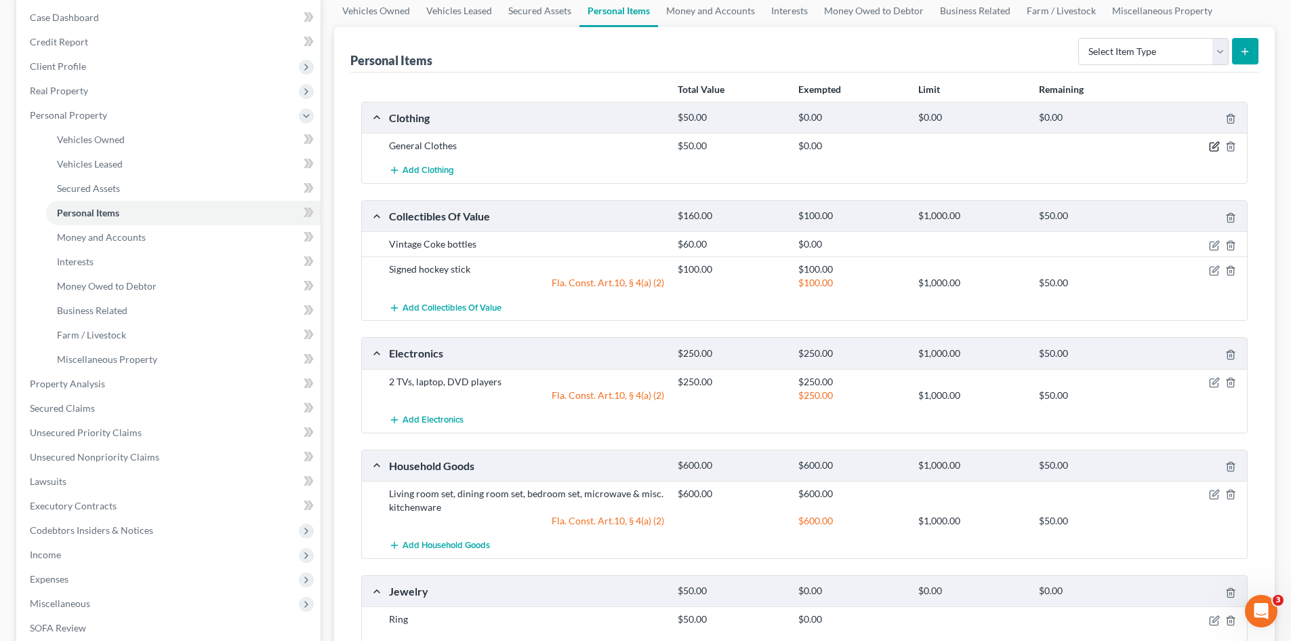
click at [1212, 148] on icon "button" at bounding box center [1214, 146] width 11 height 11
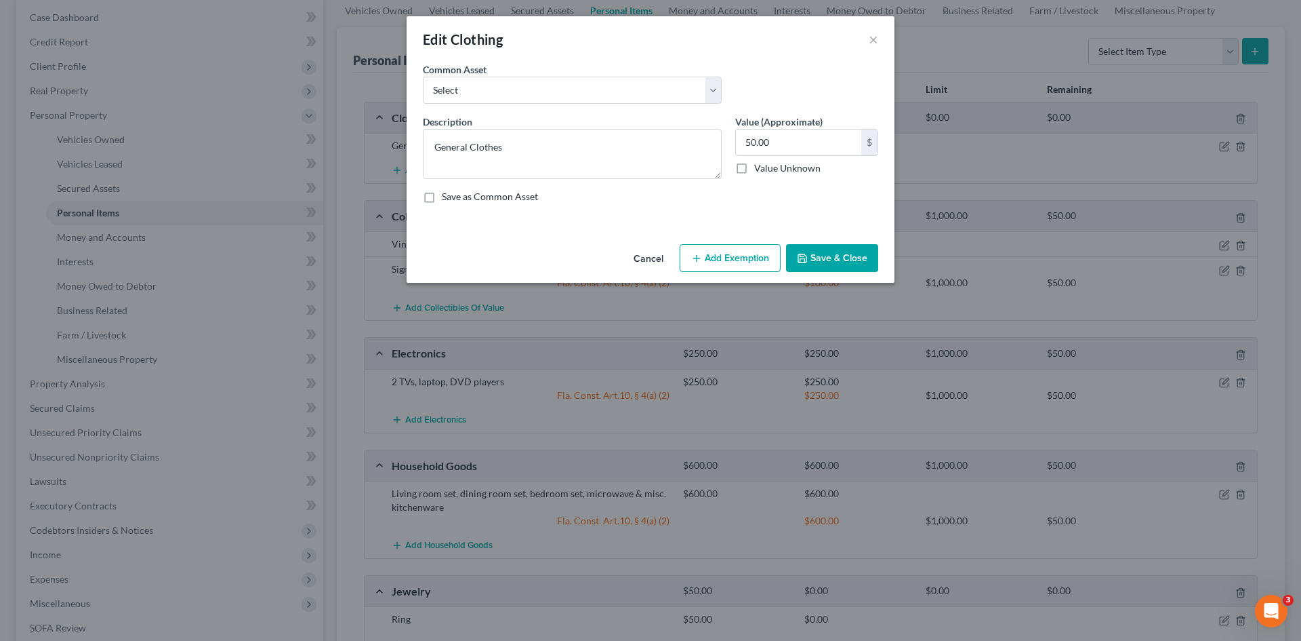
click at [742, 254] on button "Add Exemption" at bounding box center [730, 258] width 101 height 28
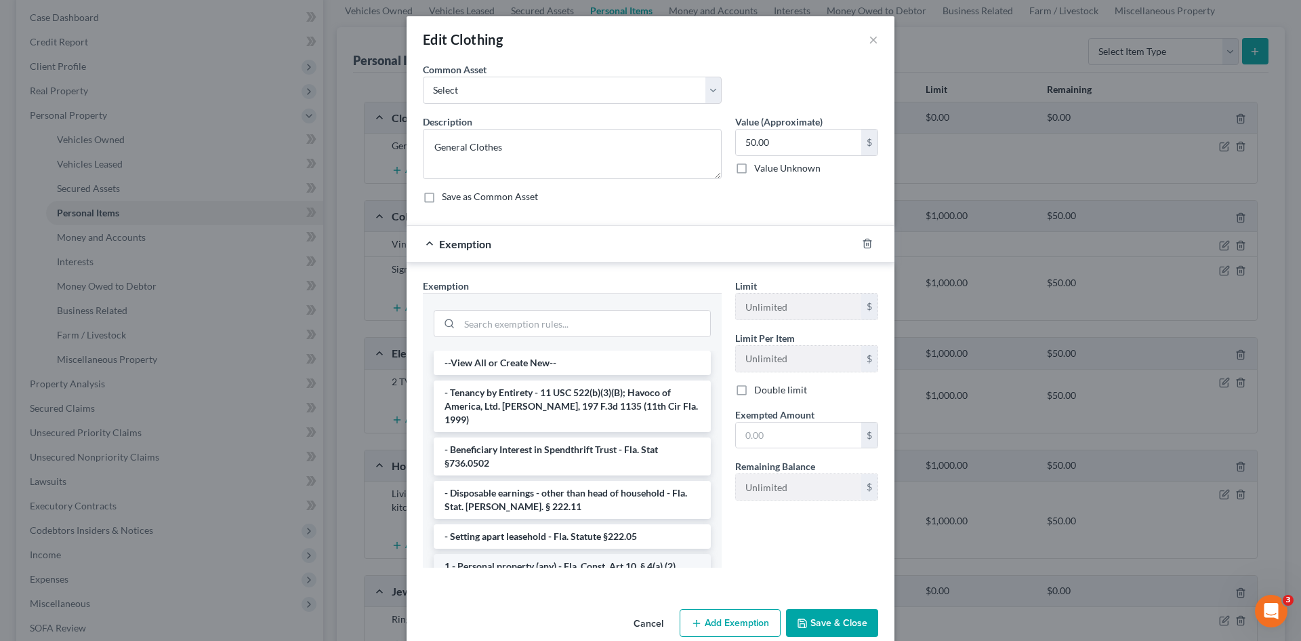
drag, startPoint x: 572, startPoint y: 554, endPoint x: 645, endPoint y: 541, distance: 73.8
click at [573, 554] on li "1 - Personal property (any) - Fla. Const. Art.10, § 4(a) (2)" at bounding box center [572, 566] width 277 height 24
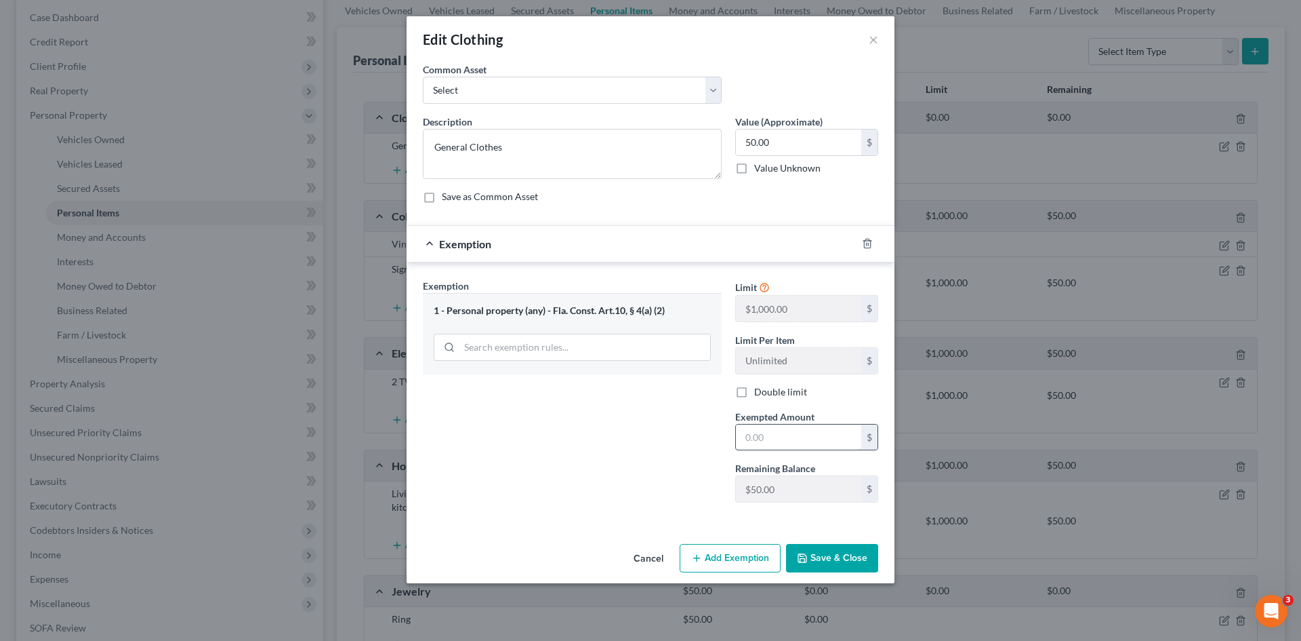
click at [767, 443] on input "text" at bounding box center [798, 437] width 125 height 26
type input "50.00"
click at [837, 557] on button "Save & Close" at bounding box center [832, 558] width 92 height 28
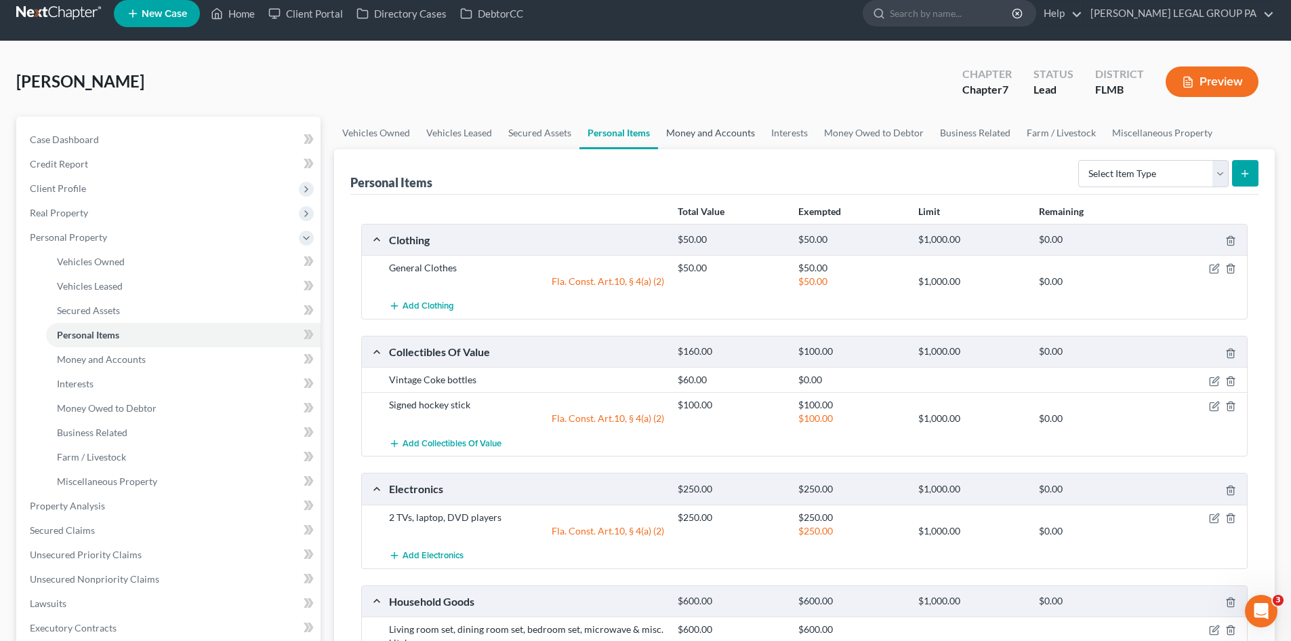
scroll to position [0, 0]
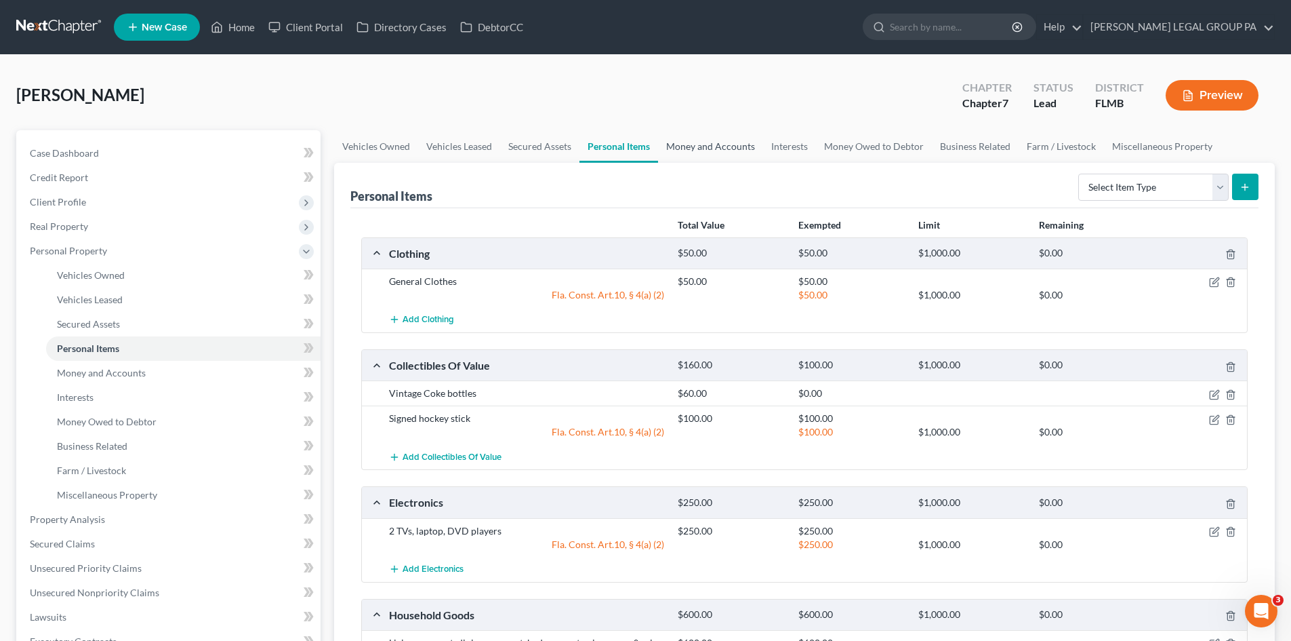
click at [696, 144] on link "Money and Accounts" at bounding box center [710, 146] width 105 height 33
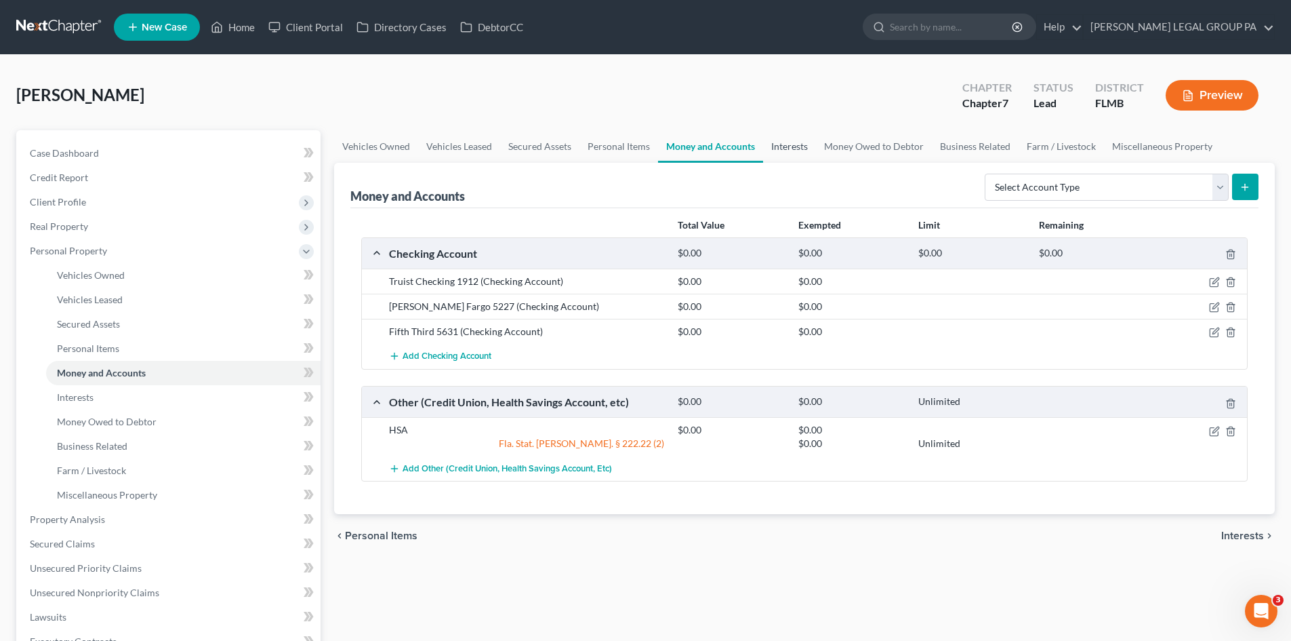
click at [784, 148] on link "Interests" at bounding box center [789, 146] width 53 height 33
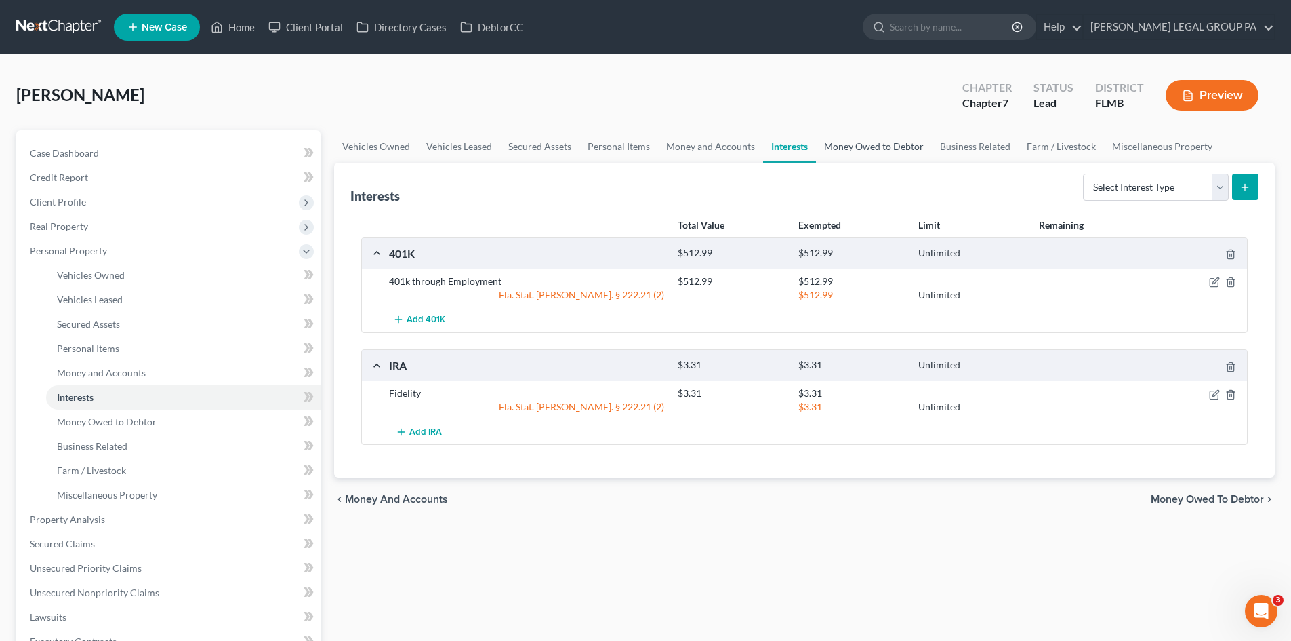
click at [883, 141] on link "Money Owed to Debtor" at bounding box center [874, 146] width 116 height 33
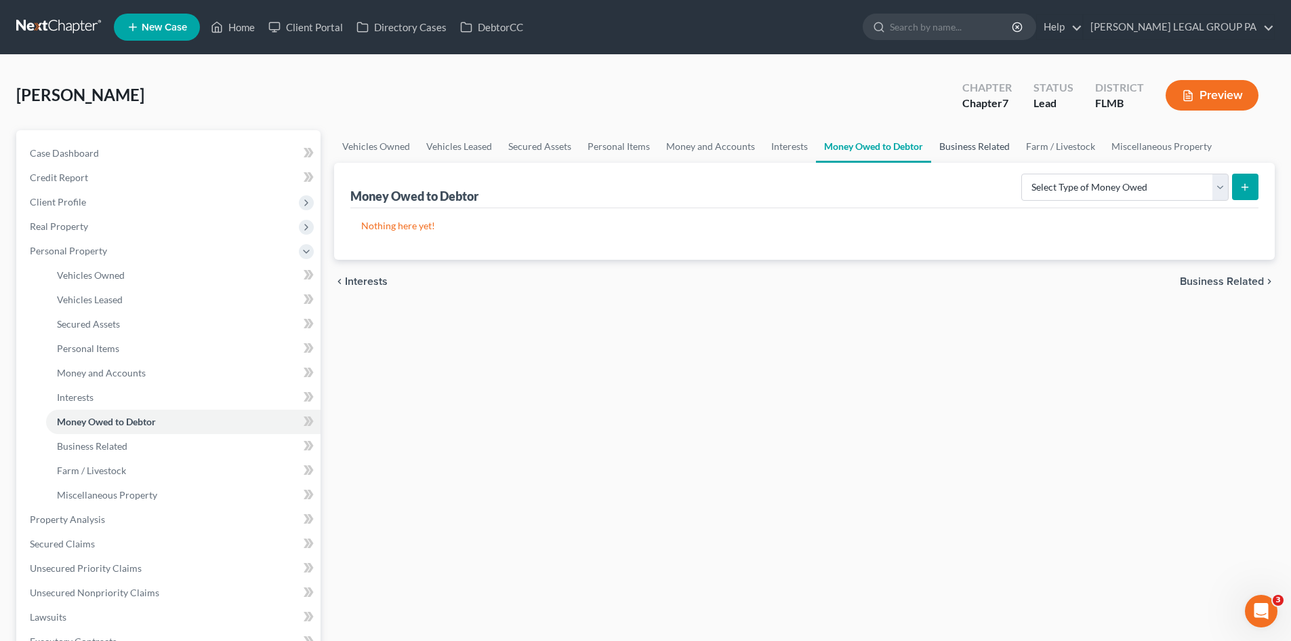
click at [970, 142] on link "Business Related" at bounding box center [974, 146] width 87 height 33
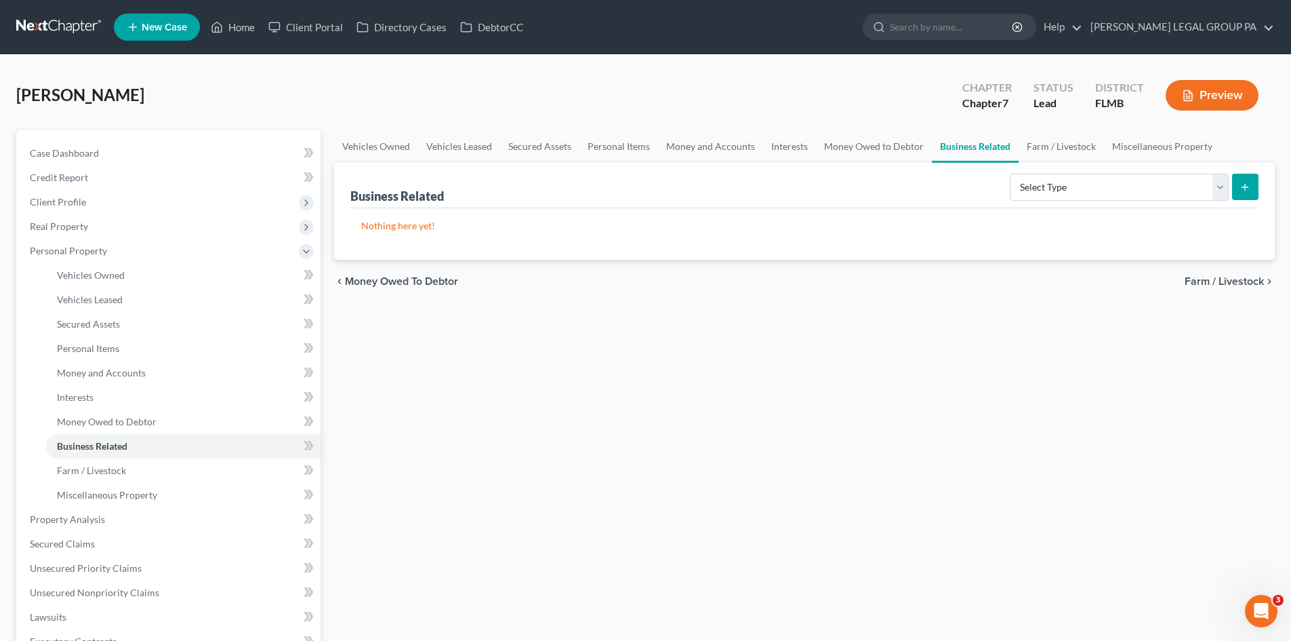
click at [1013, 142] on link "Business Related" at bounding box center [975, 146] width 87 height 33
click at [1106, 139] on link "Miscellaneous Property" at bounding box center [1162, 146] width 117 height 33
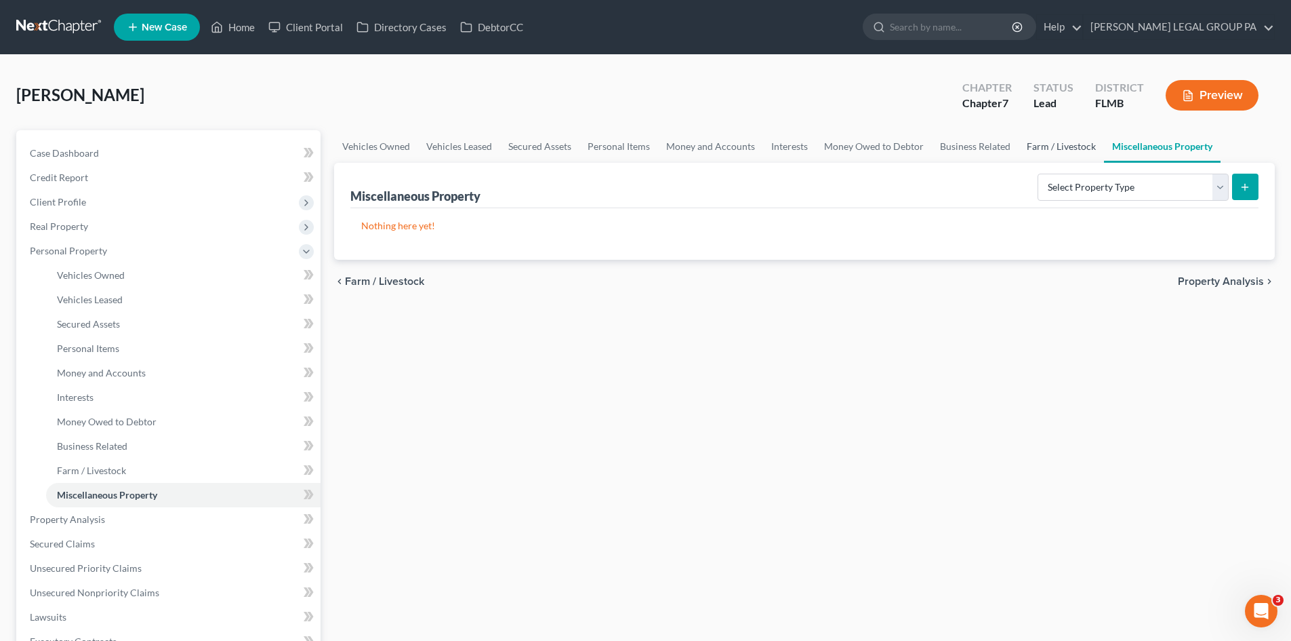
click at [1055, 141] on link "Farm / Livestock" at bounding box center [1061, 146] width 85 height 33
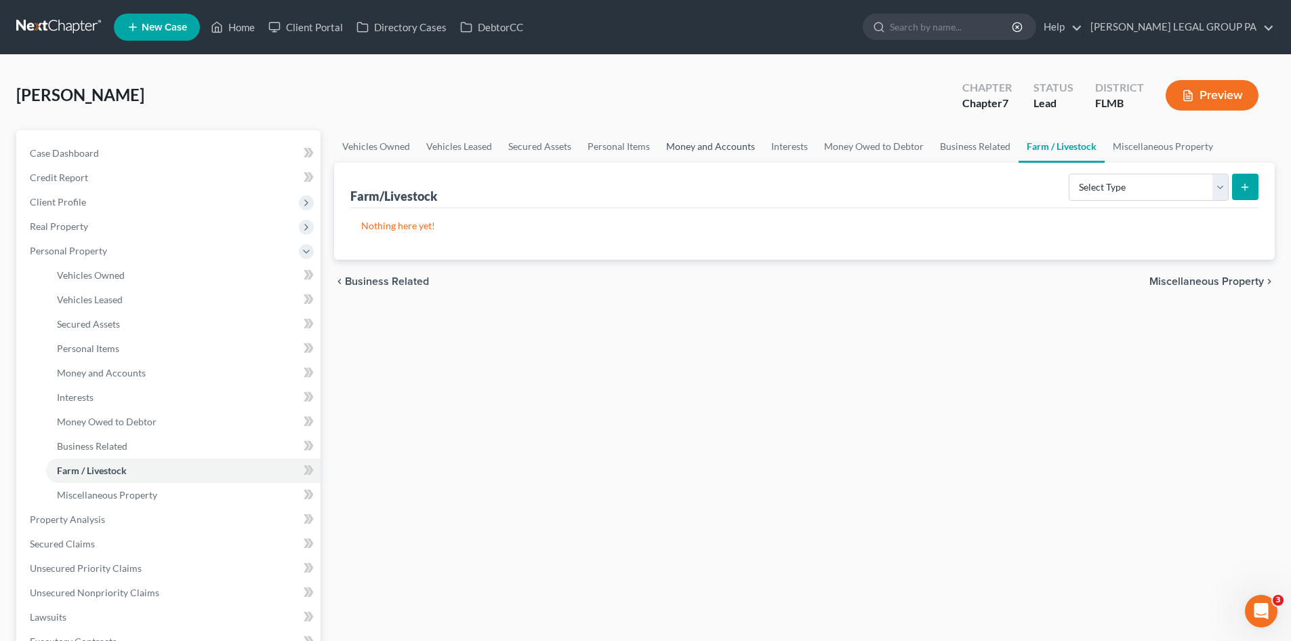
click at [716, 148] on link "Money and Accounts" at bounding box center [710, 146] width 105 height 33
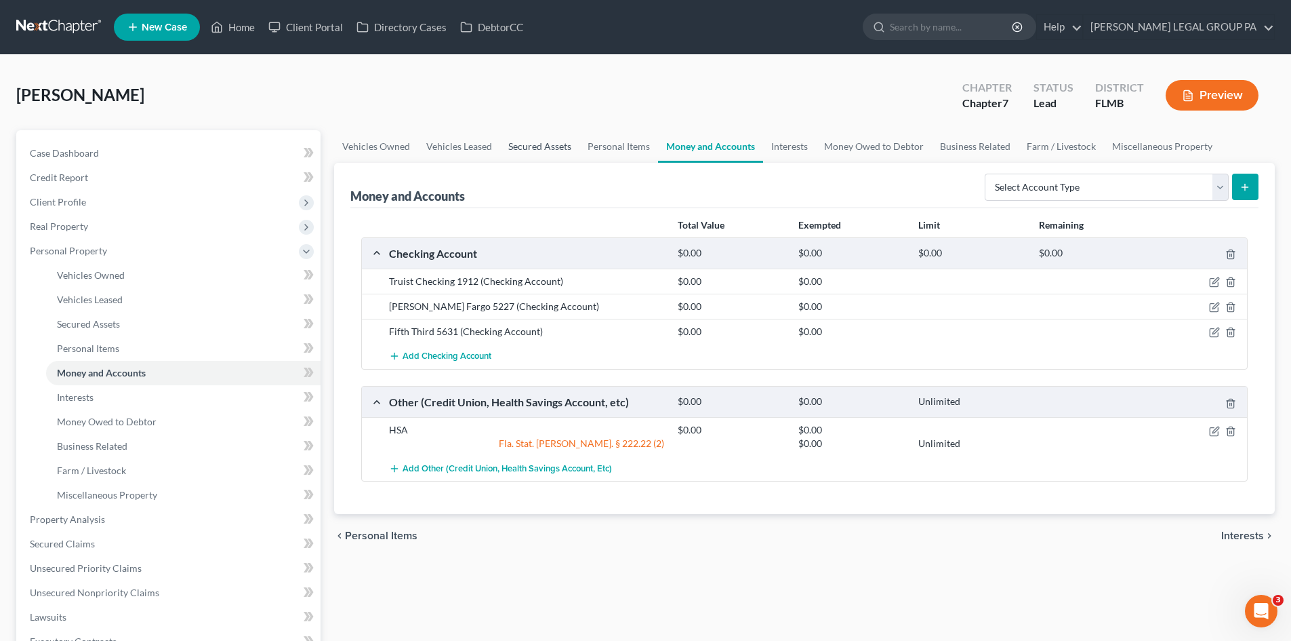
click at [559, 150] on link "Secured Assets" at bounding box center [539, 146] width 79 height 33
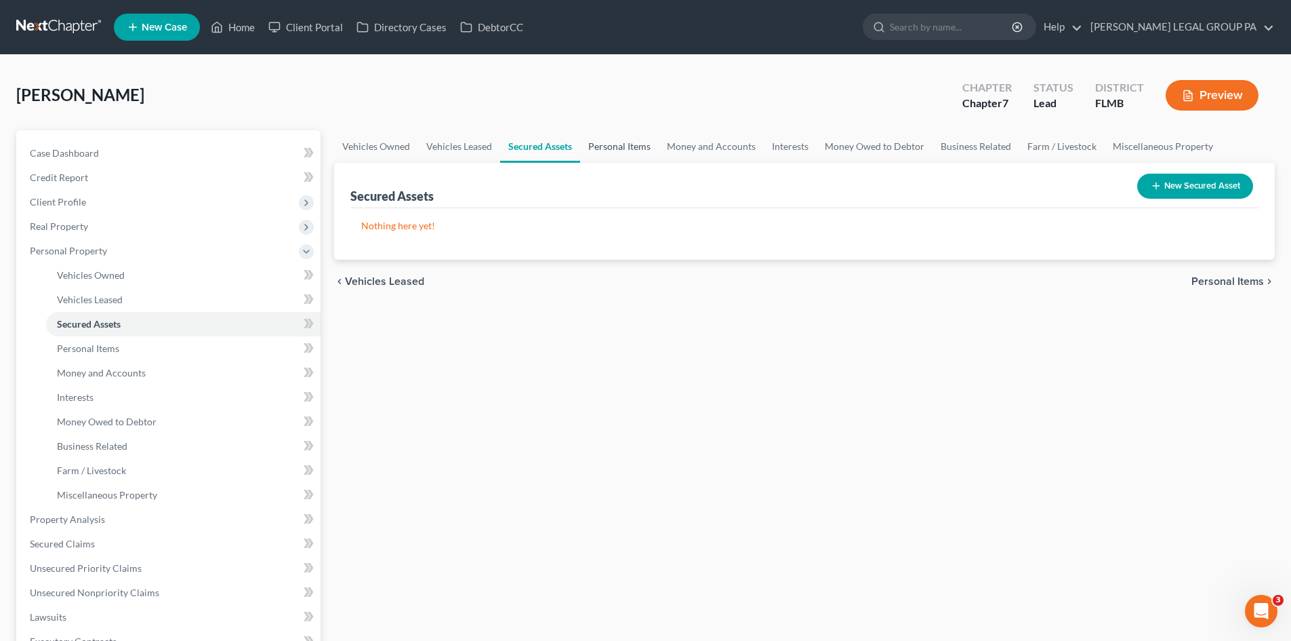
click at [615, 144] on link "Personal Items" at bounding box center [619, 146] width 79 height 33
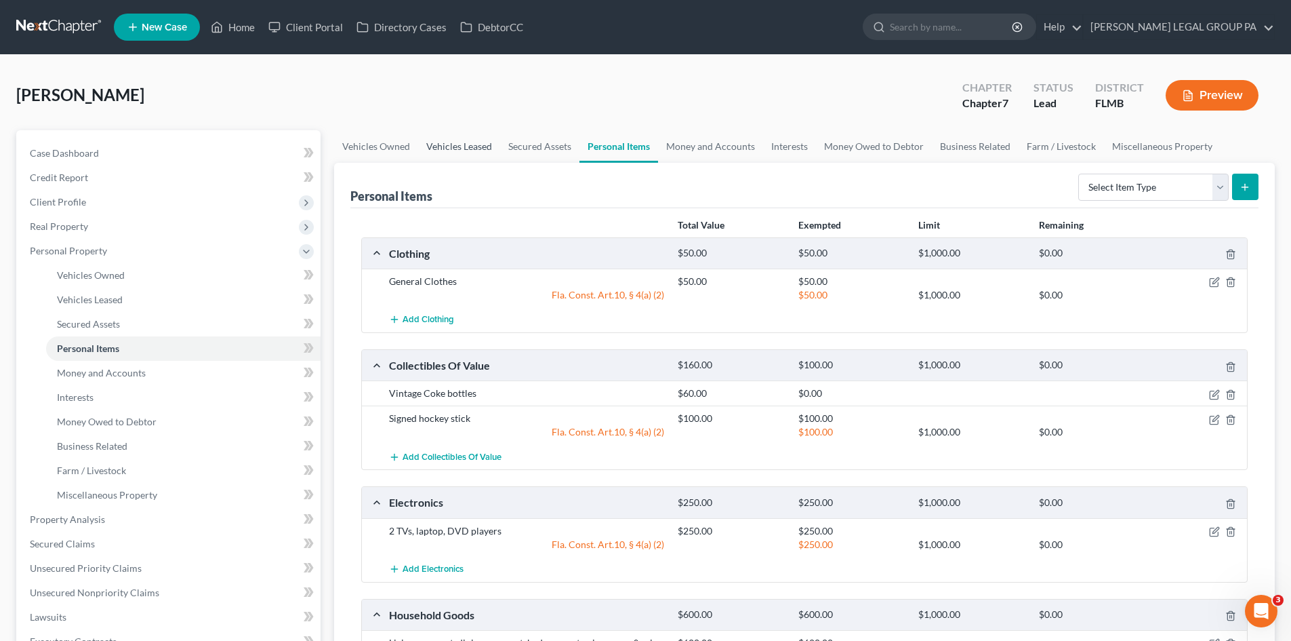
click at [487, 131] on link "Vehicles Leased" at bounding box center [459, 146] width 82 height 33
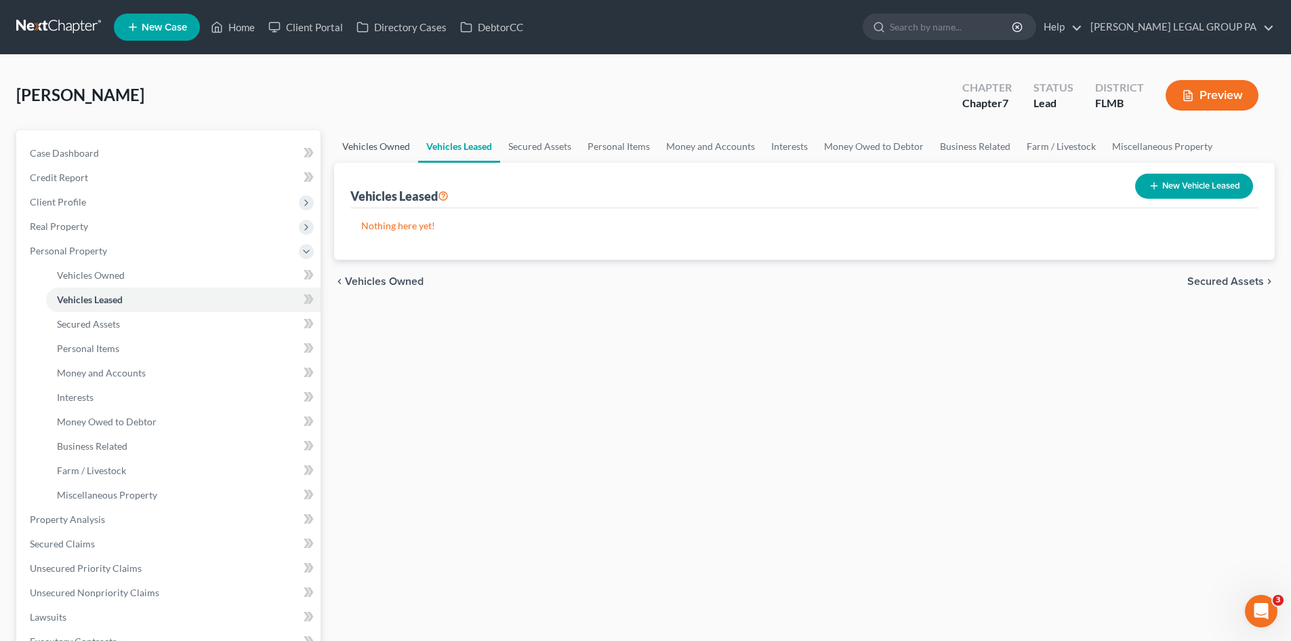
click at [399, 143] on link "Vehicles Owned" at bounding box center [376, 146] width 84 height 33
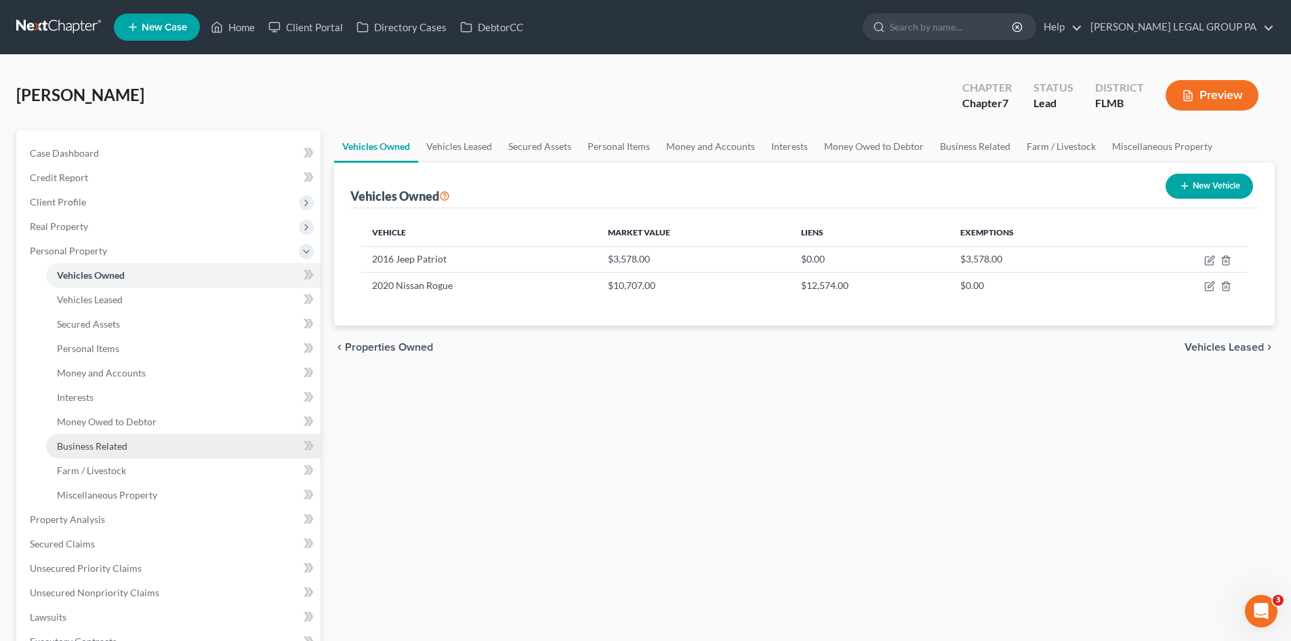
scroll to position [68, 0]
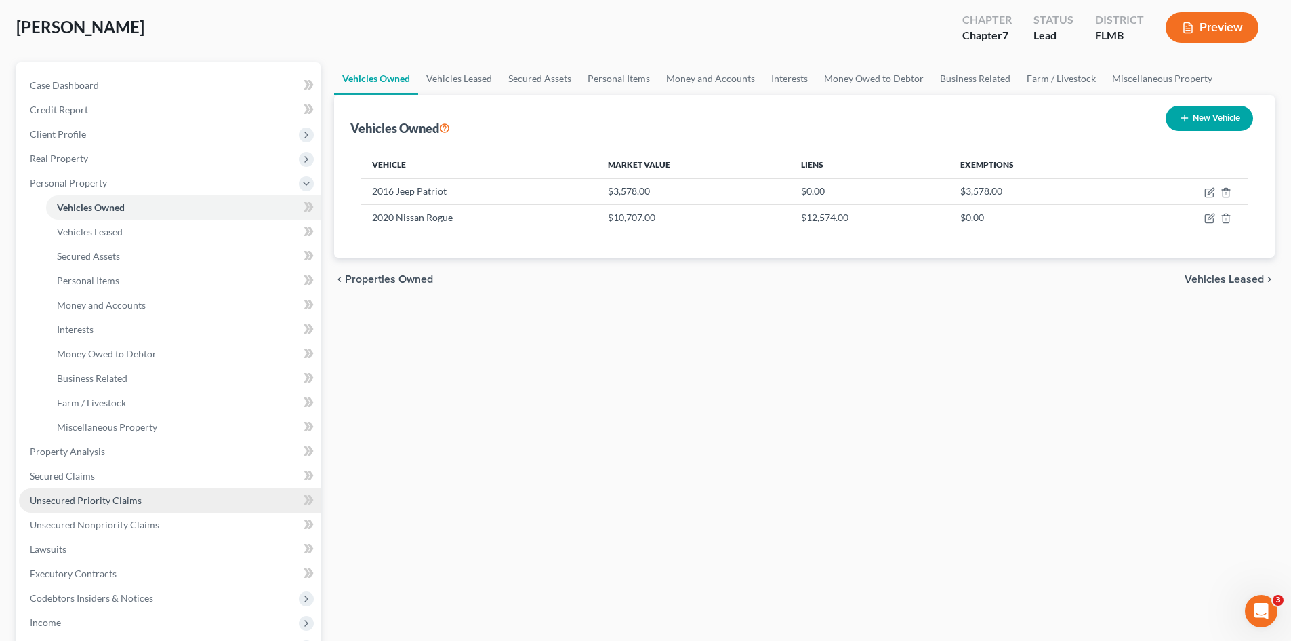
click at [98, 495] on span "Unsecured Priority Claims" at bounding box center [86, 500] width 112 height 12
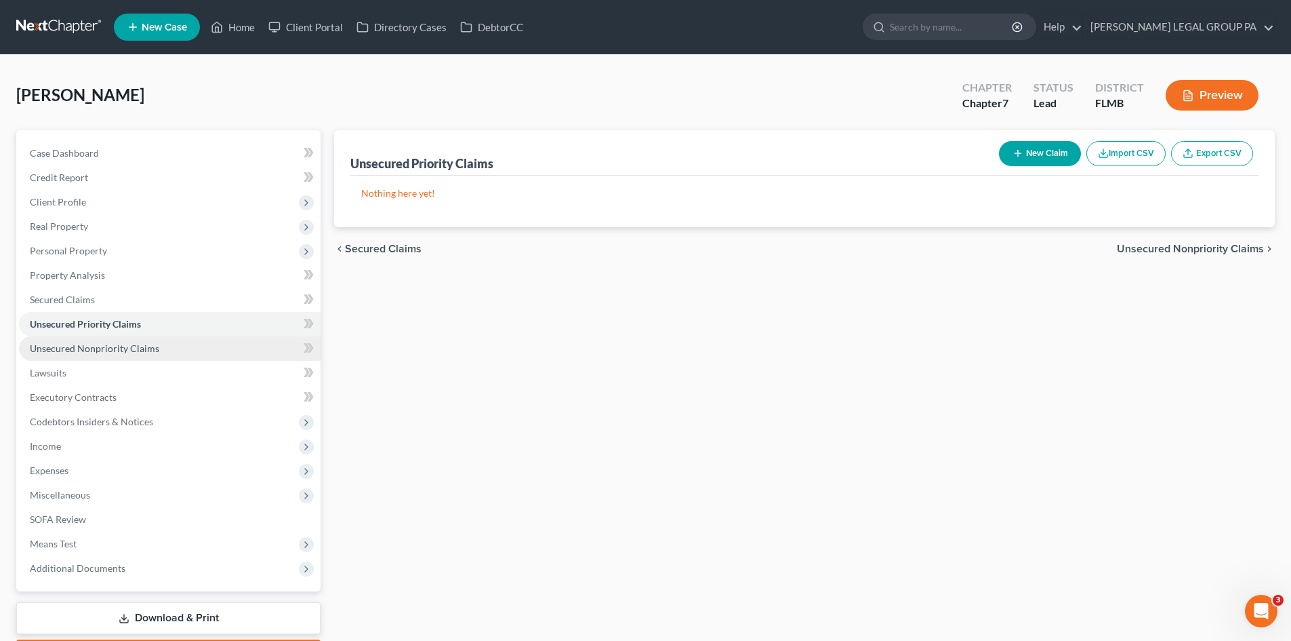
click at [96, 352] on span "Unsecured Nonpriority Claims" at bounding box center [94, 348] width 129 height 12
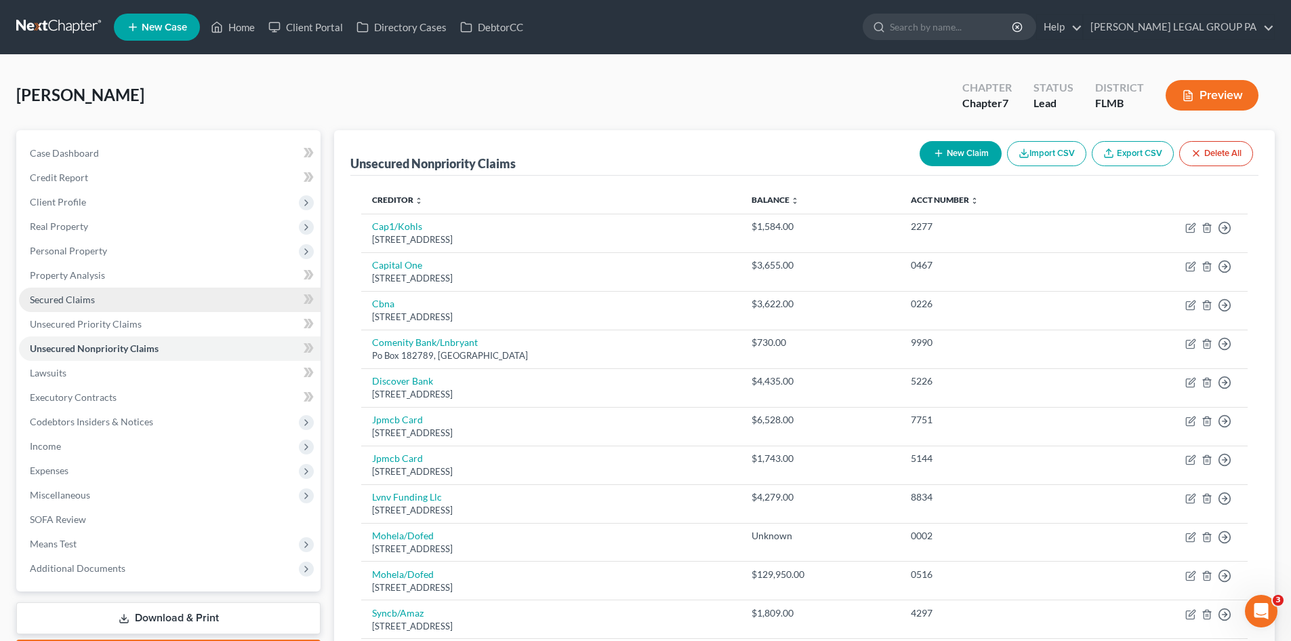
click at [85, 299] on span "Secured Claims" at bounding box center [62, 299] width 65 height 12
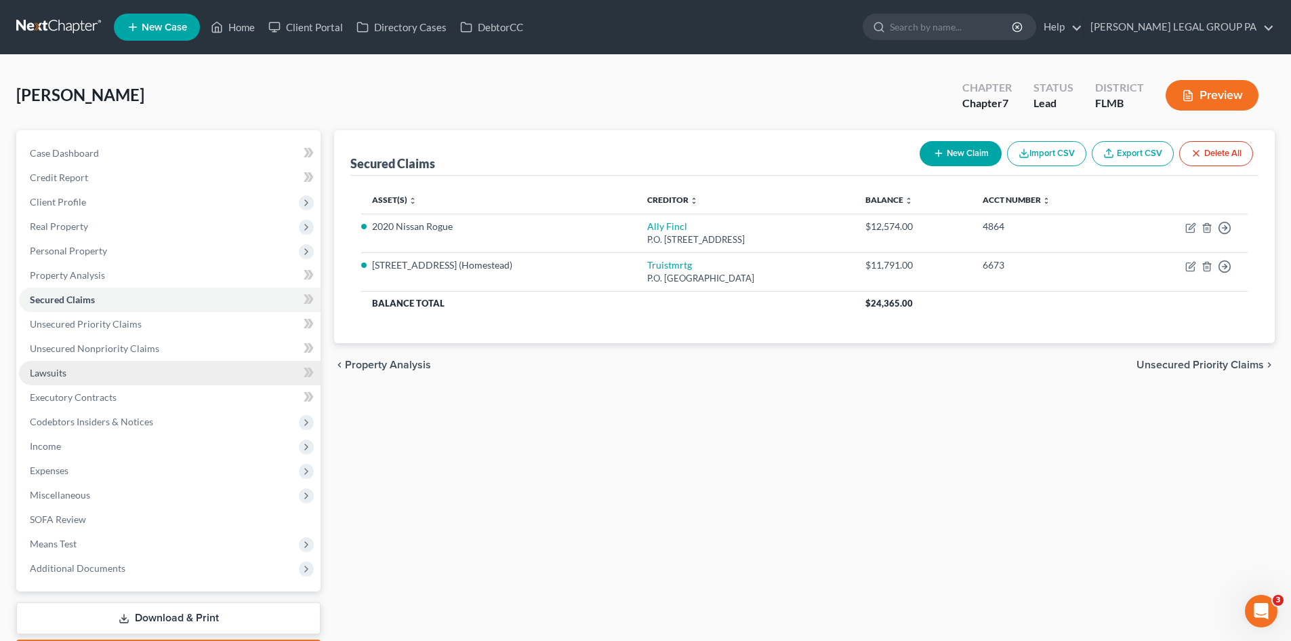
click at [106, 378] on link "Lawsuits" at bounding box center [170, 373] width 302 height 24
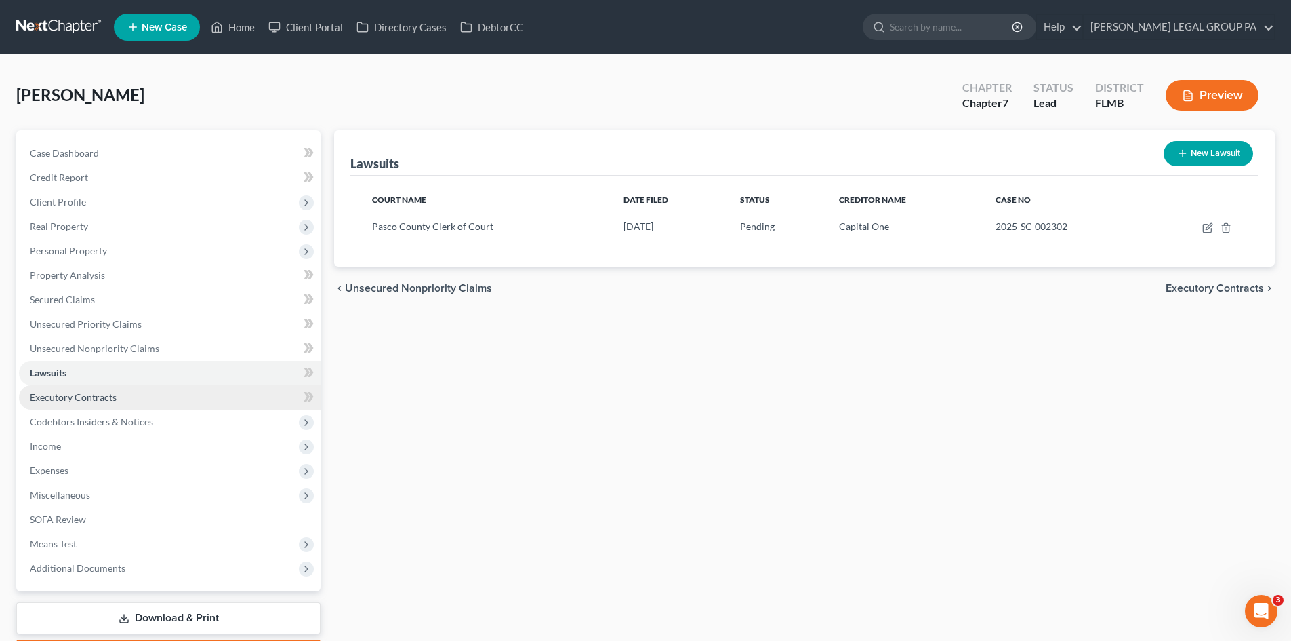
click at [109, 391] on span "Executory Contracts" at bounding box center [73, 397] width 87 height 12
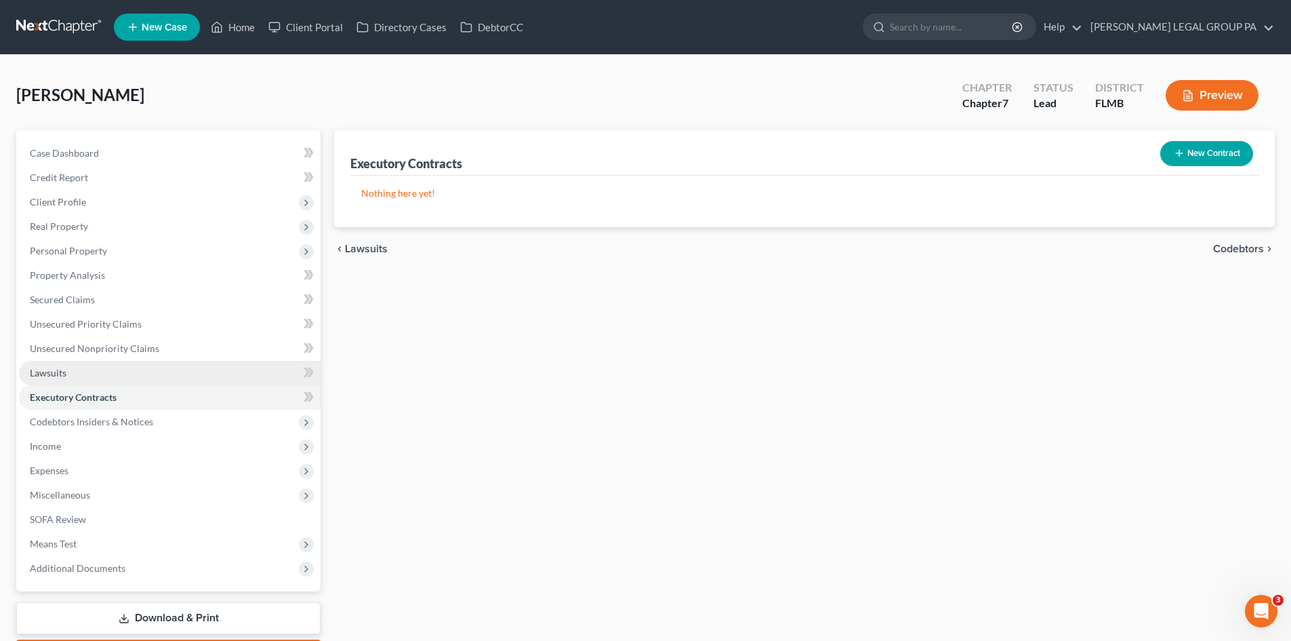
click at [106, 373] on link "Lawsuits" at bounding box center [170, 373] width 302 height 24
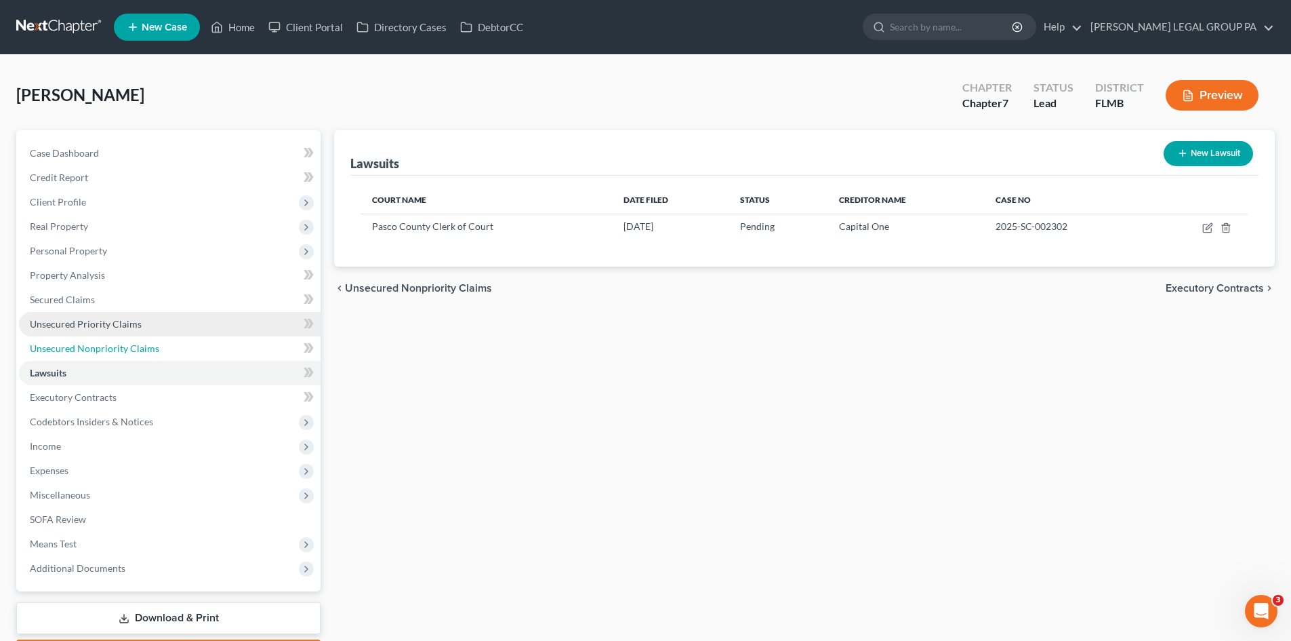
drag, startPoint x: 115, startPoint y: 344, endPoint x: 252, endPoint y: 325, distance: 138.2
click at [115, 344] on span "Unsecured Nonpriority Claims" at bounding box center [94, 348] width 129 height 12
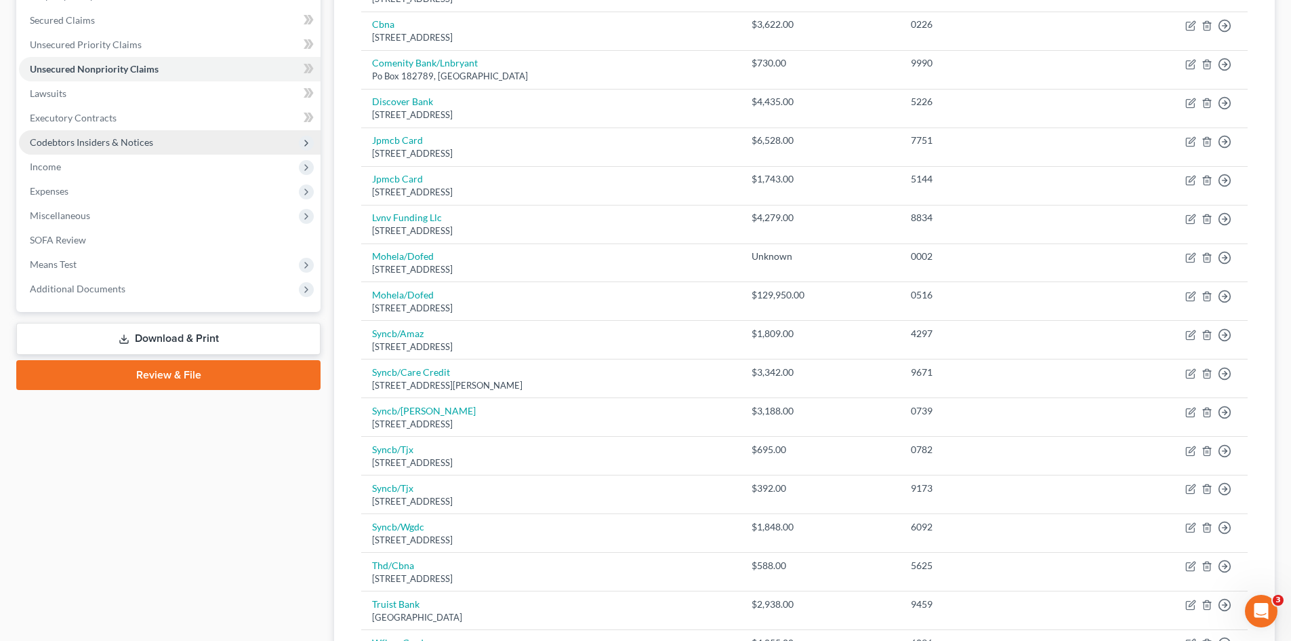
scroll to position [203, 0]
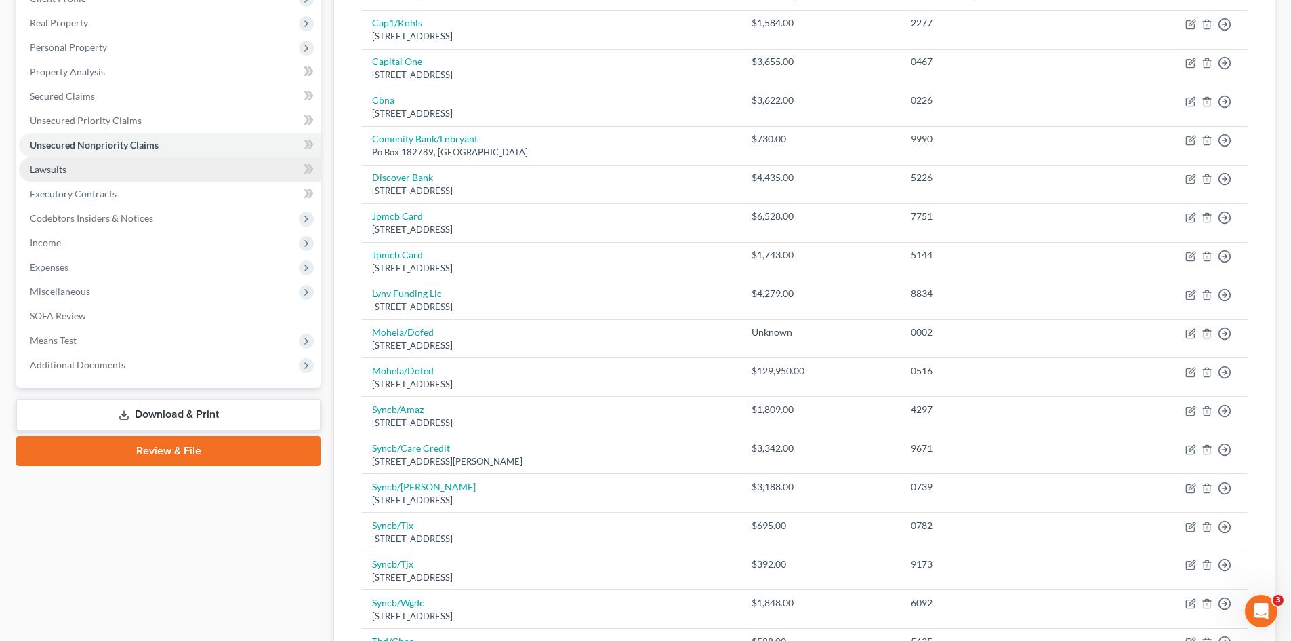
click at [70, 167] on link "Lawsuits" at bounding box center [170, 169] width 302 height 24
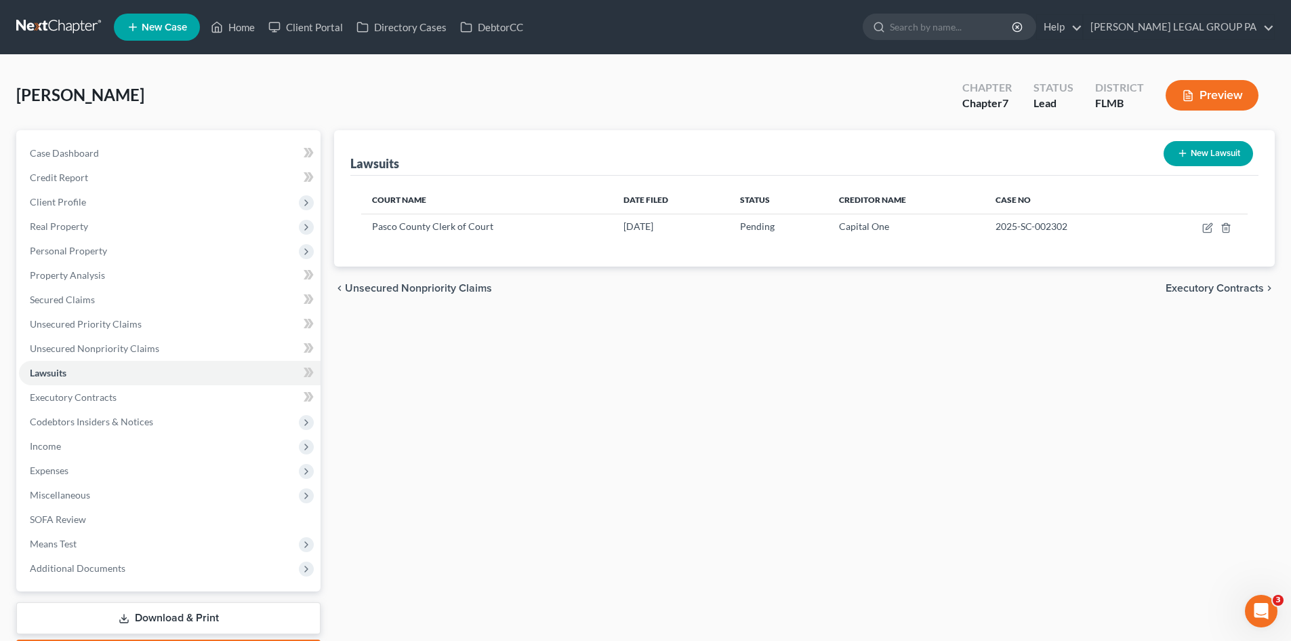
click at [1195, 162] on button "New Lawsuit" at bounding box center [1208, 153] width 89 height 25
select select "0"
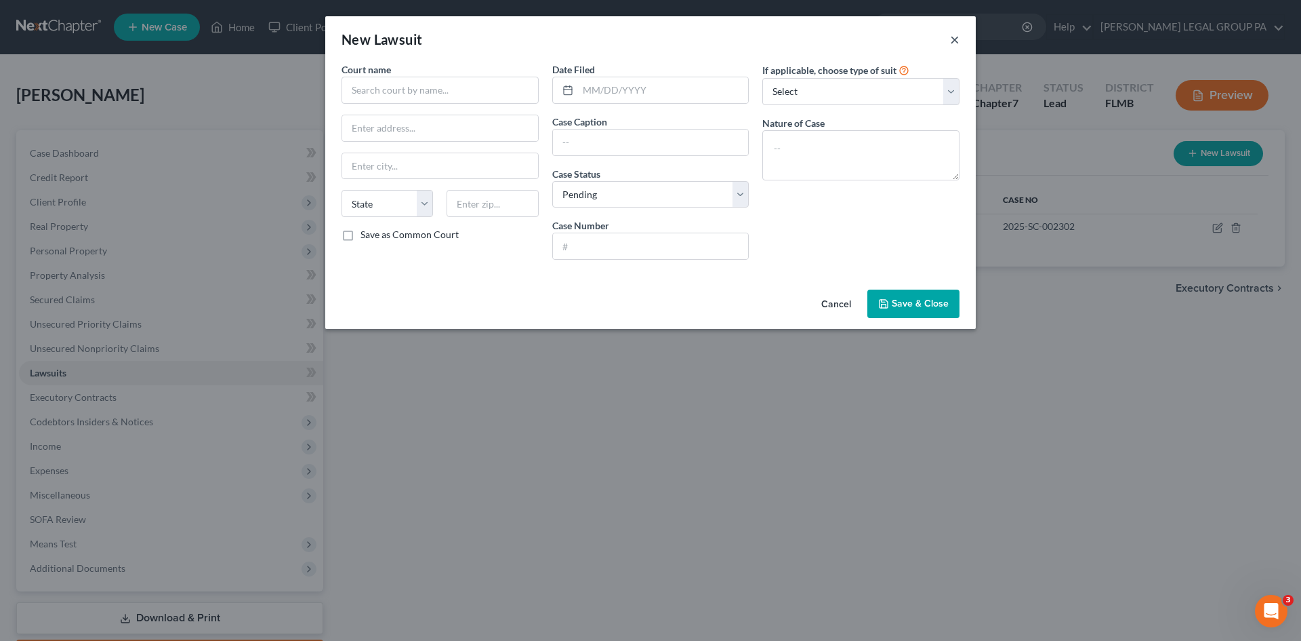
click at [950, 35] on button "×" at bounding box center [954, 39] width 9 height 16
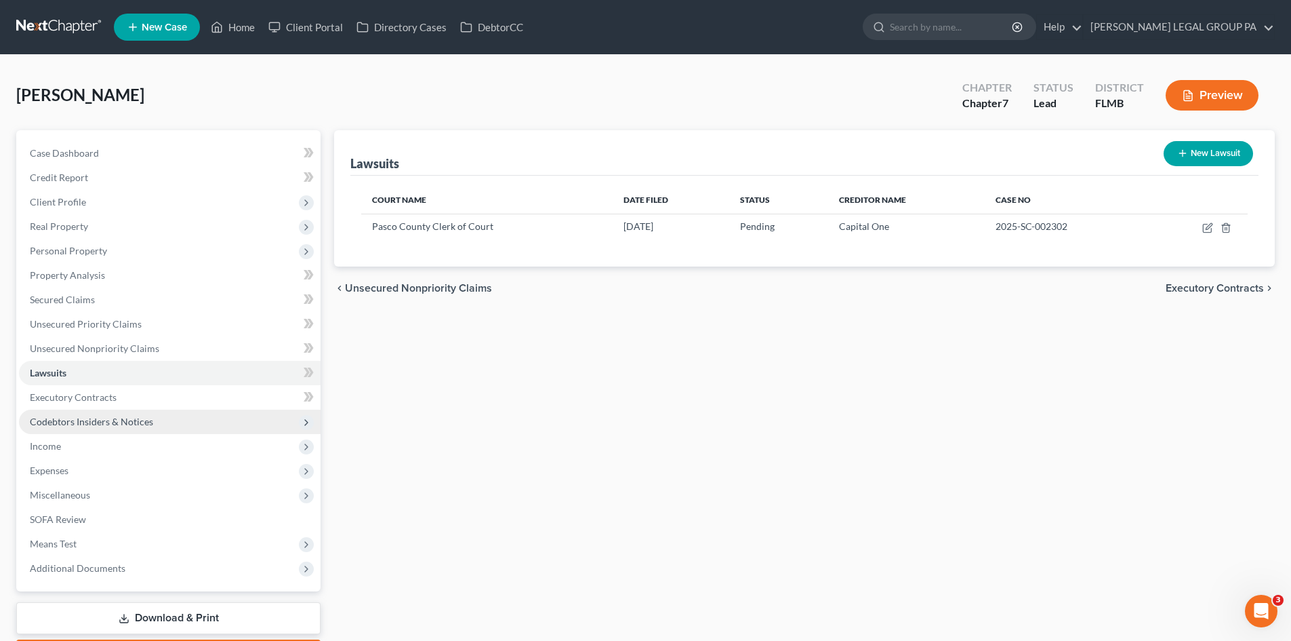
click at [134, 409] on span "Codebtors Insiders & Notices" at bounding box center [170, 421] width 302 height 24
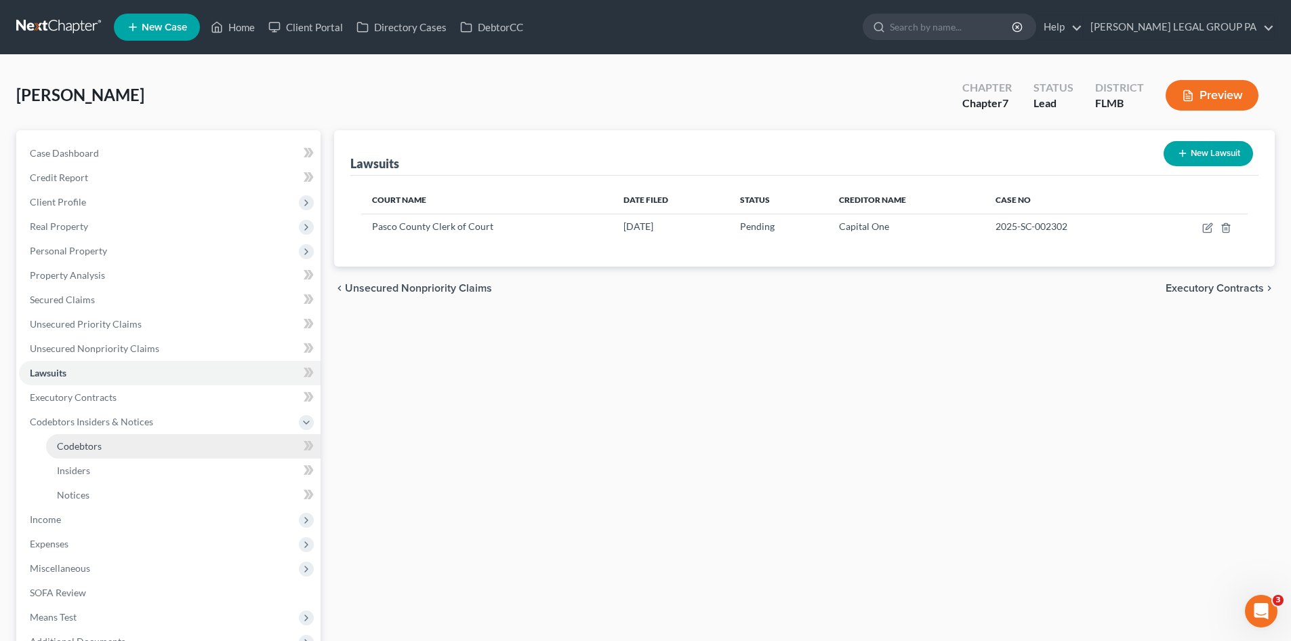
click at [123, 443] on link "Codebtors" at bounding box center [183, 446] width 275 height 24
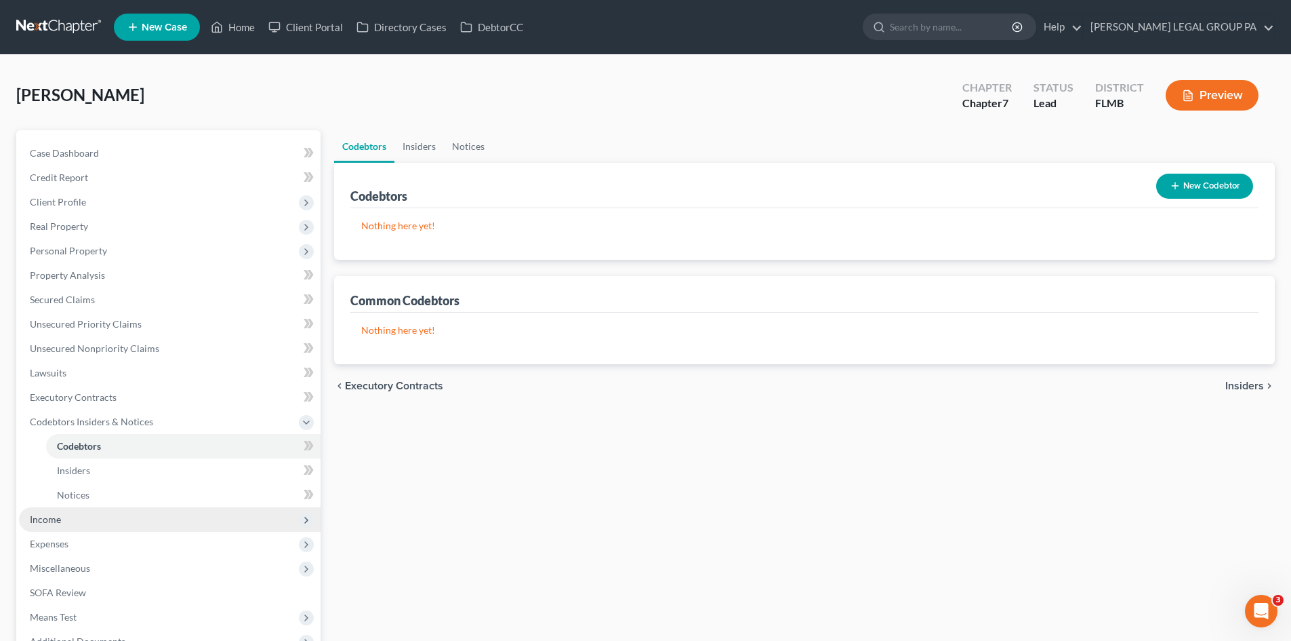
click at [87, 518] on span "Income" at bounding box center [170, 519] width 302 height 24
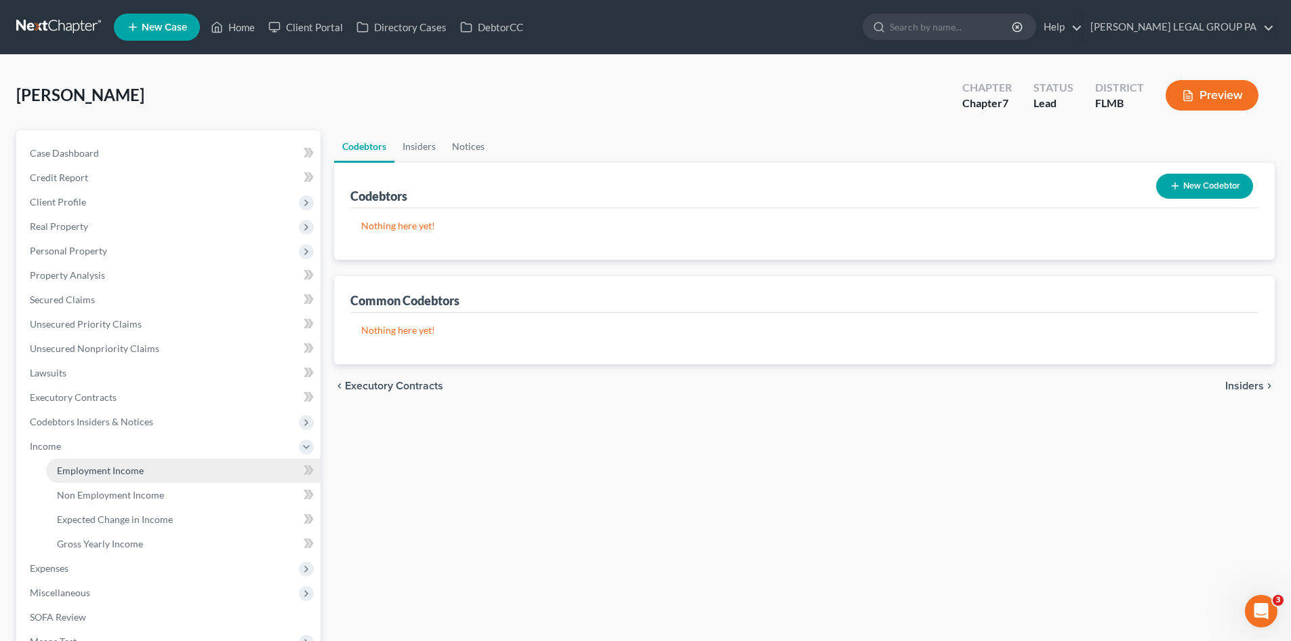
click at [110, 461] on link "Employment Income" at bounding box center [183, 470] width 275 height 24
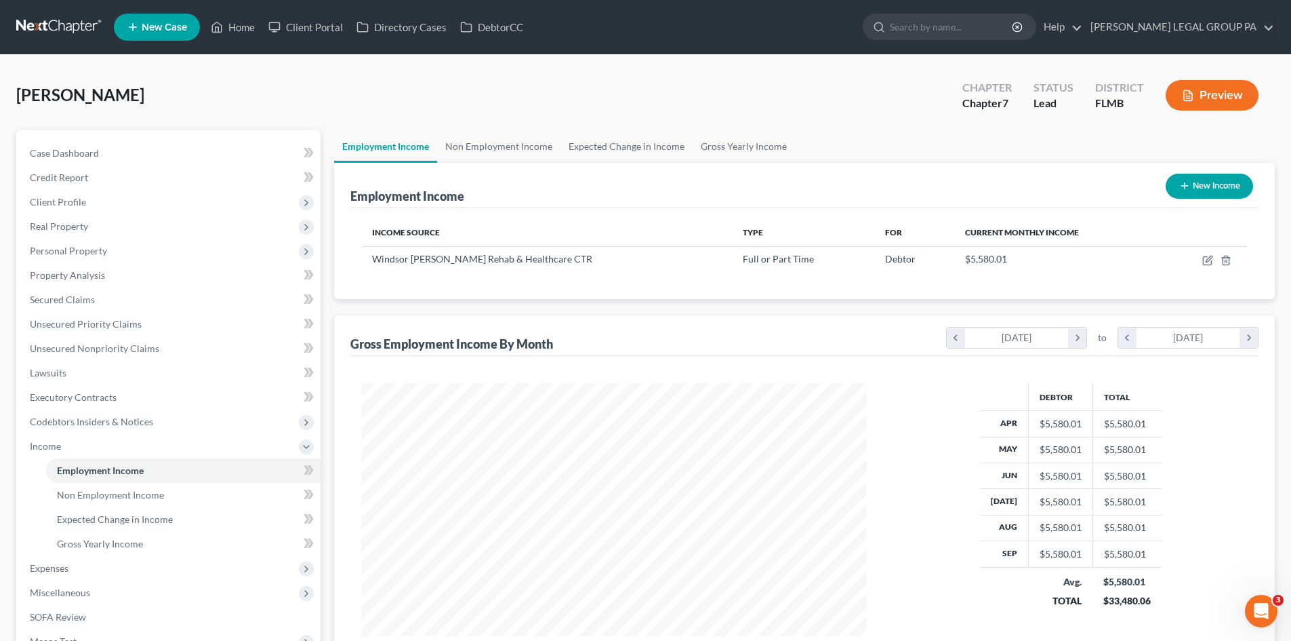
scroll to position [253, 533]
click at [470, 143] on link "Non Employment Income" at bounding box center [498, 146] width 123 height 33
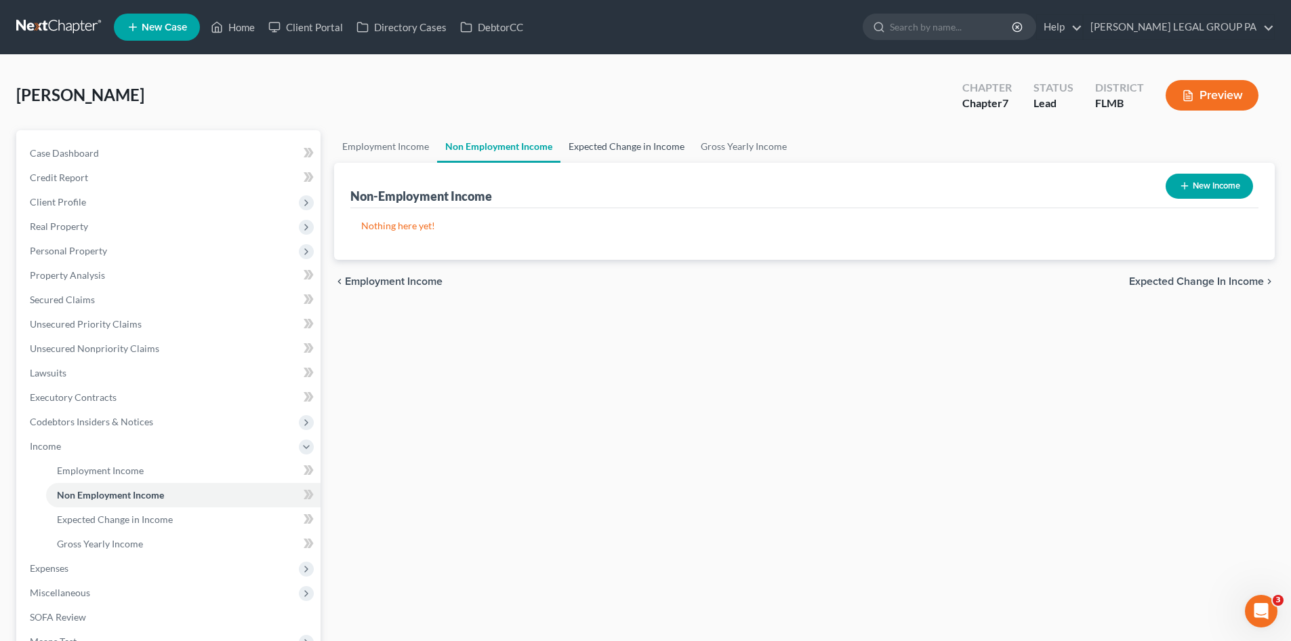
click at [605, 147] on link "Expected Change in Income" at bounding box center [627, 146] width 132 height 33
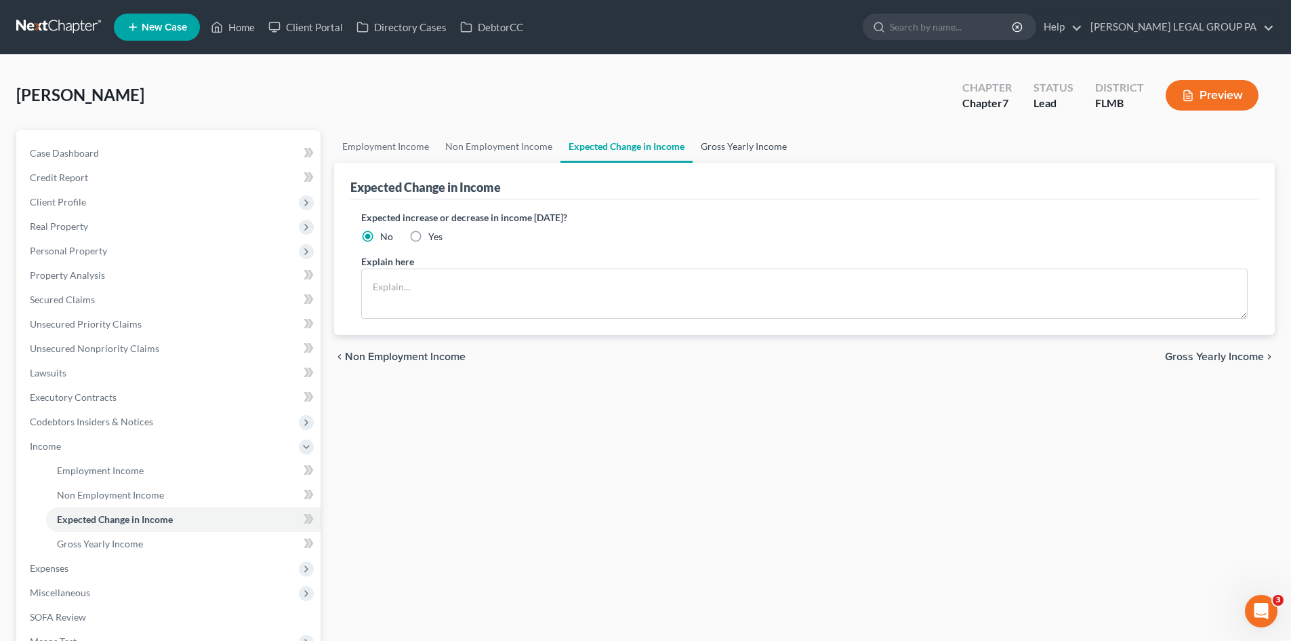
click at [733, 141] on link "Gross Yearly Income" at bounding box center [744, 146] width 102 height 33
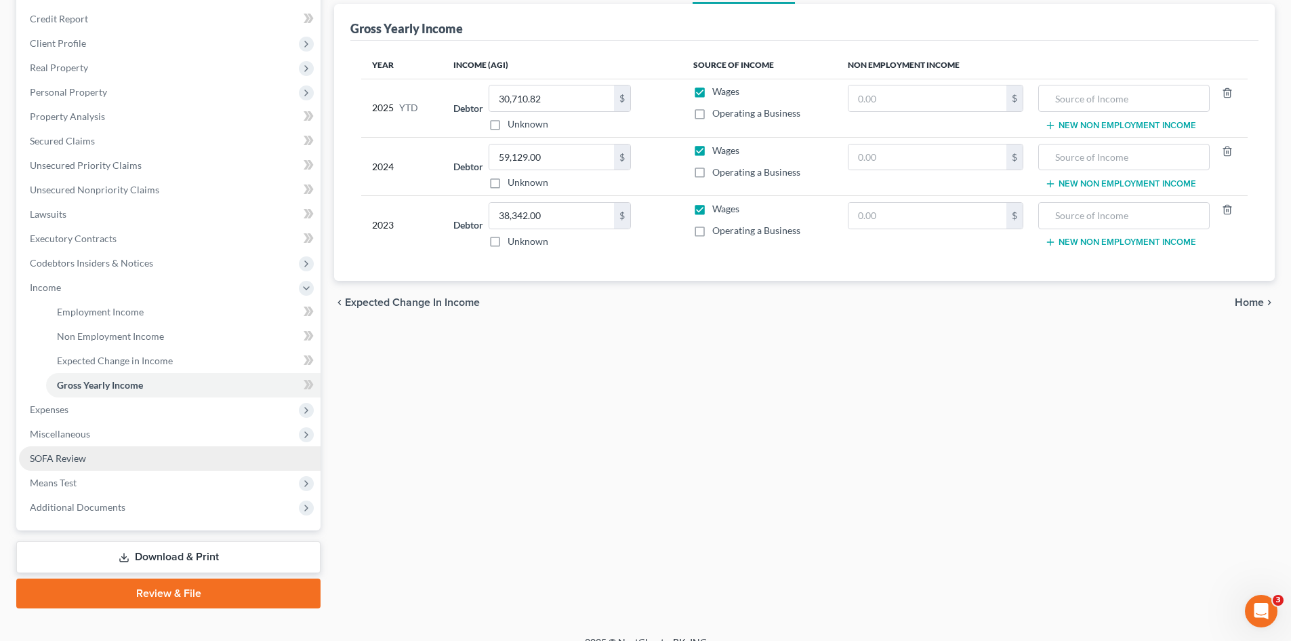
scroll to position [178, 0]
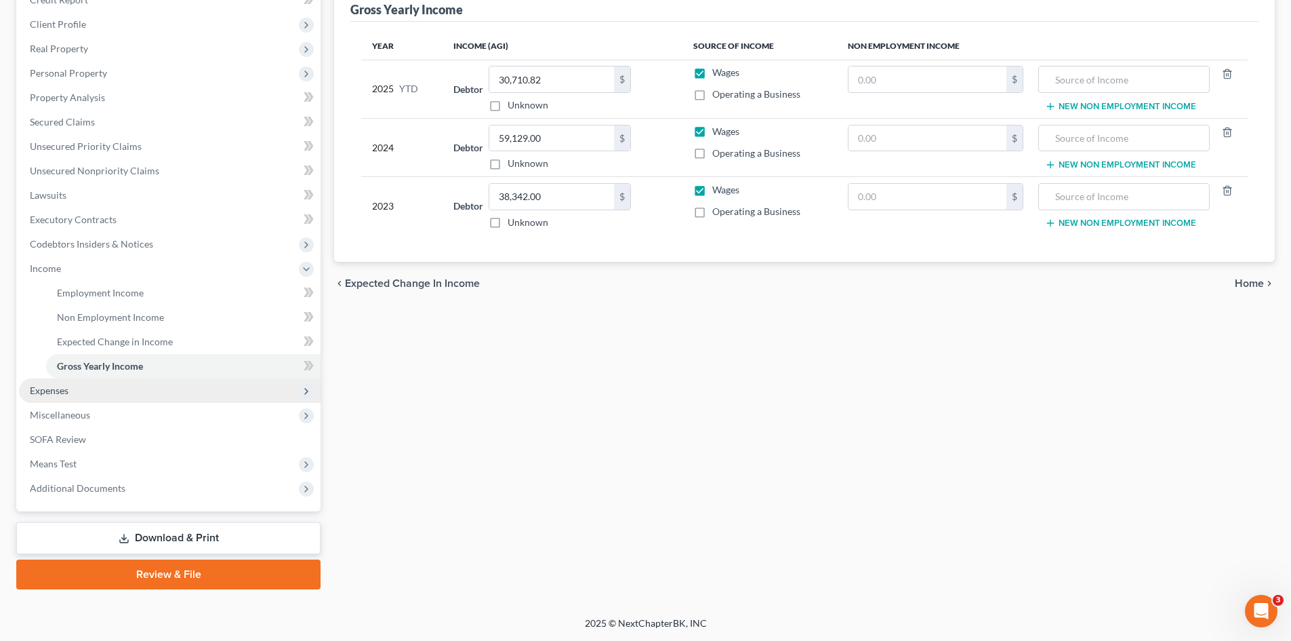
drag, startPoint x: 12, startPoint y: 394, endPoint x: 35, endPoint y: 388, distance: 24.0
click at [12, 394] on div "Case Dashboard Payments Invoices Payments Payments Credit Report Client Profile" at bounding box center [168, 271] width 318 height 636
click at [37, 388] on span "Expenses" at bounding box center [49, 390] width 39 height 12
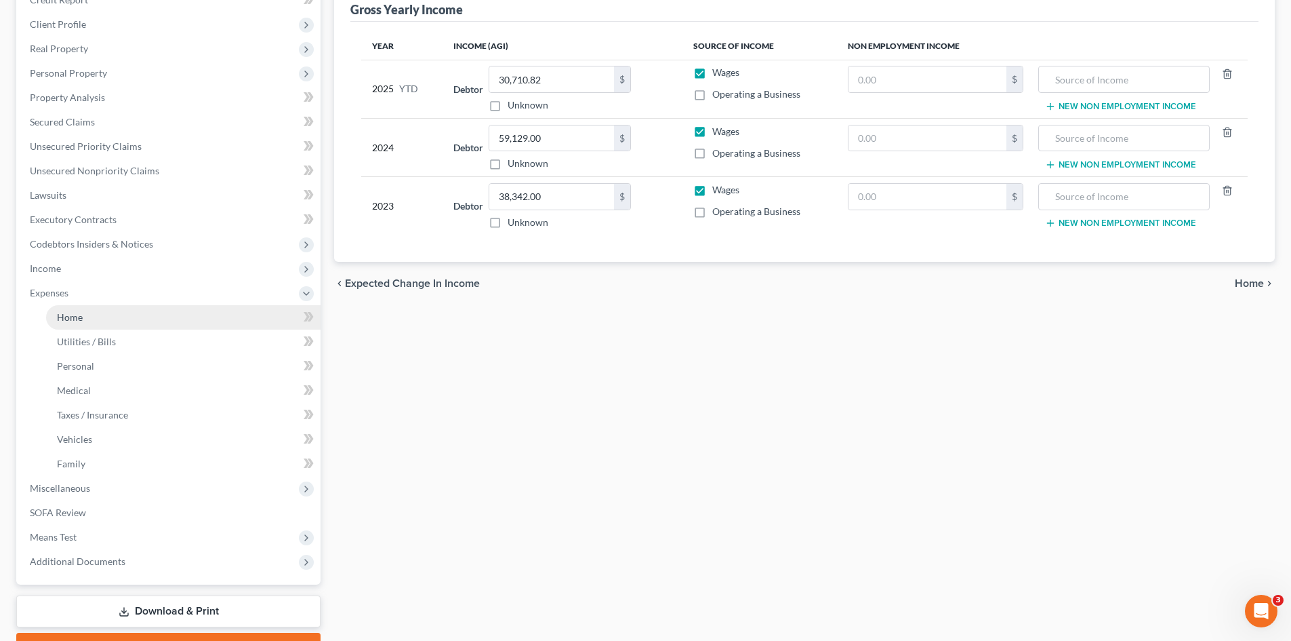
click at [105, 323] on link "Home" at bounding box center [183, 317] width 275 height 24
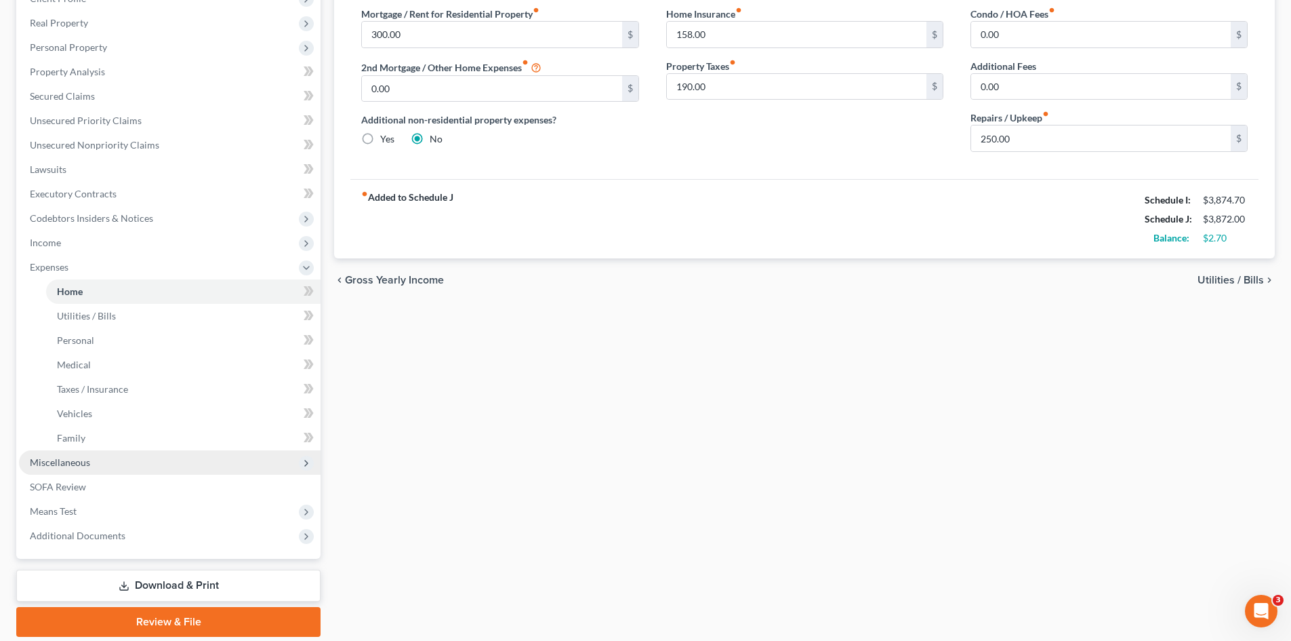
click at [77, 471] on span "Miscellaneous" at bounding box center [170, 462] width 302 height 24
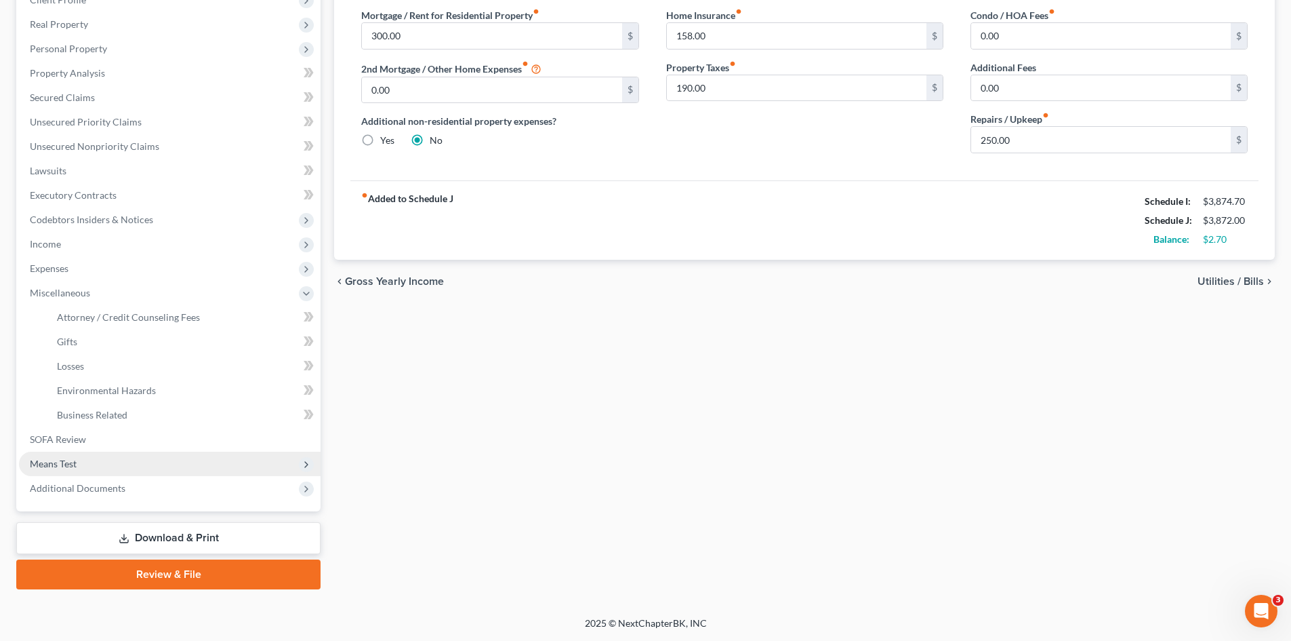
scroll to position [202, 0]
